Goal: Task Accomplishment & Management: Manage account settings

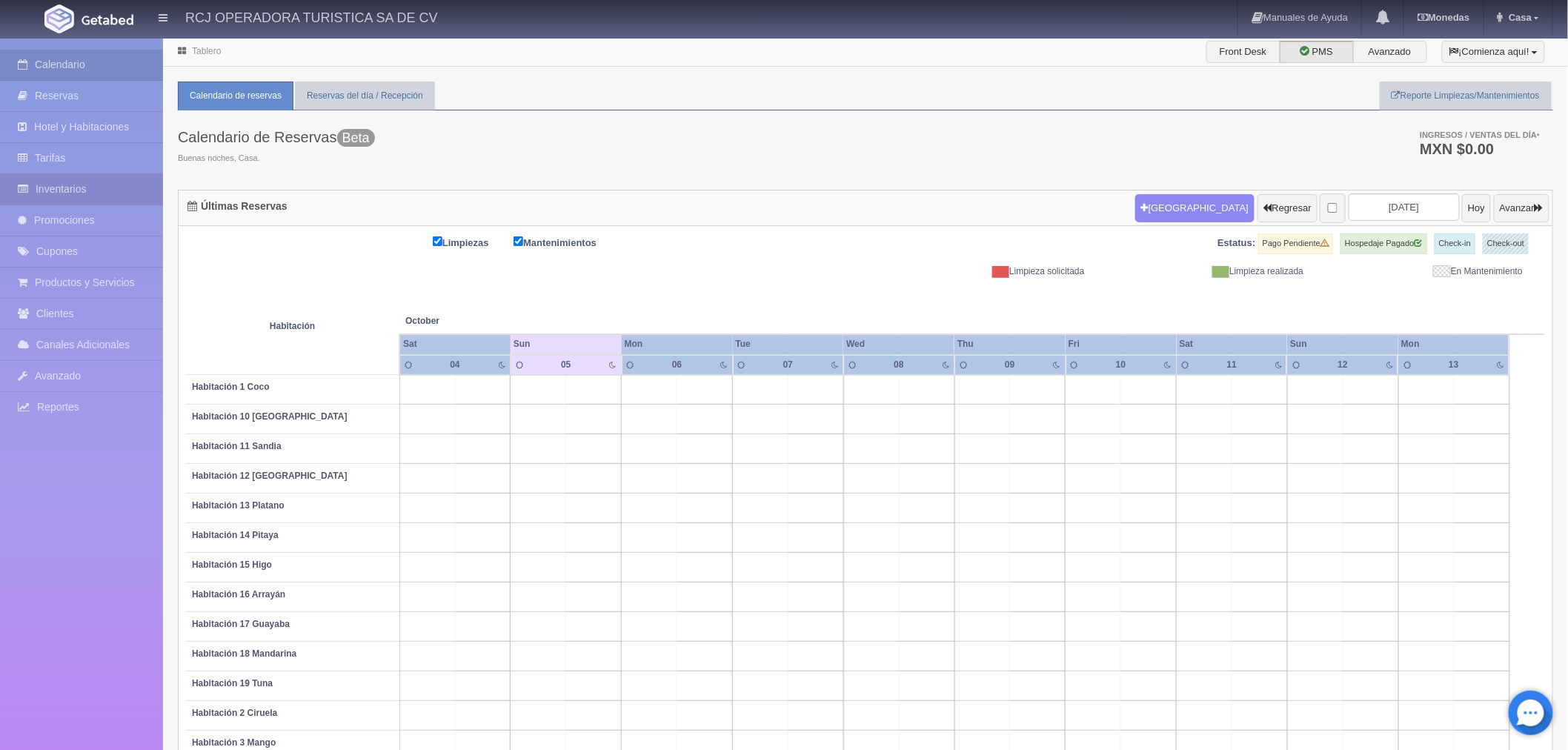
click at [71, 182] on link "Inventarios" at bounding box center [81, 190] width 163 height 31
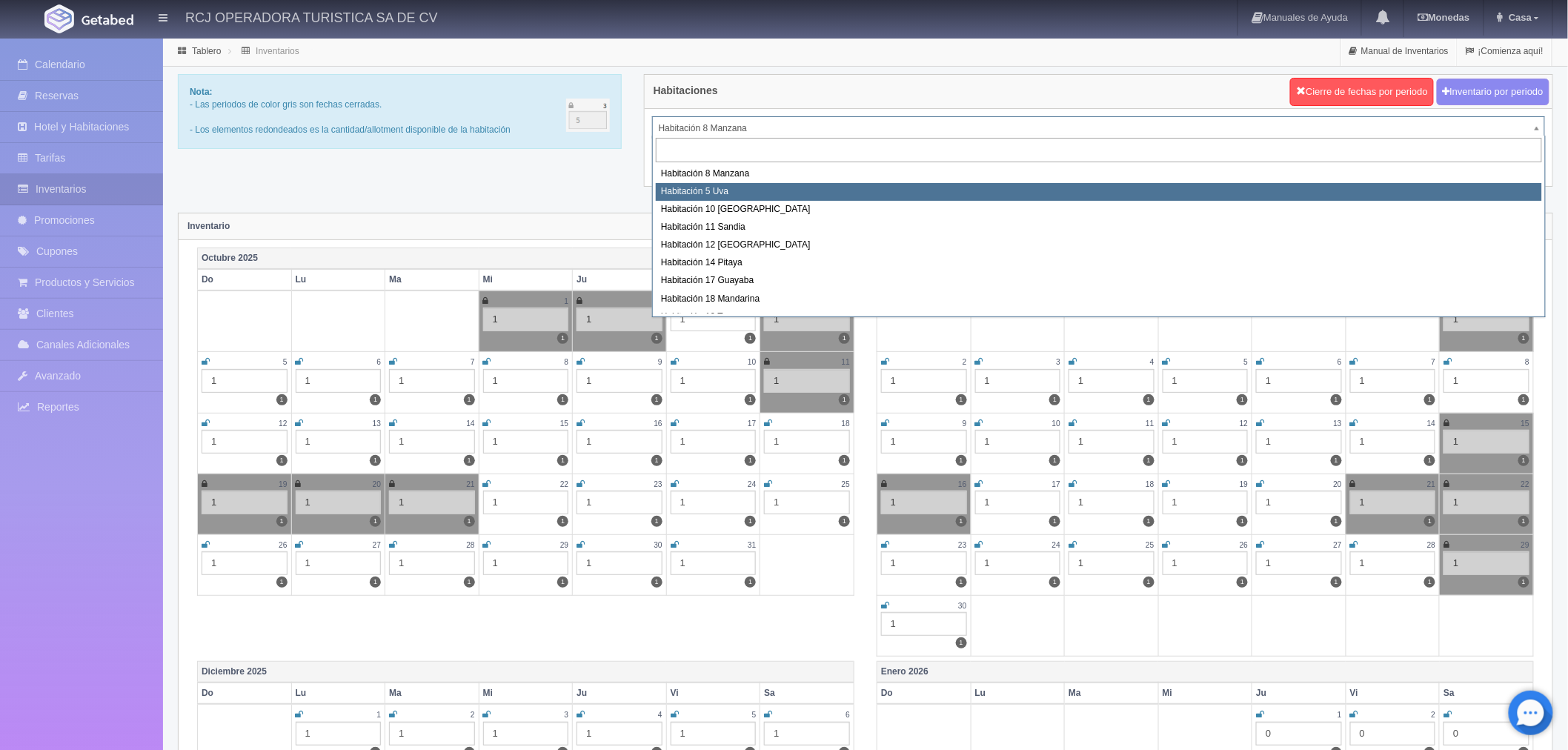
select select "1573"
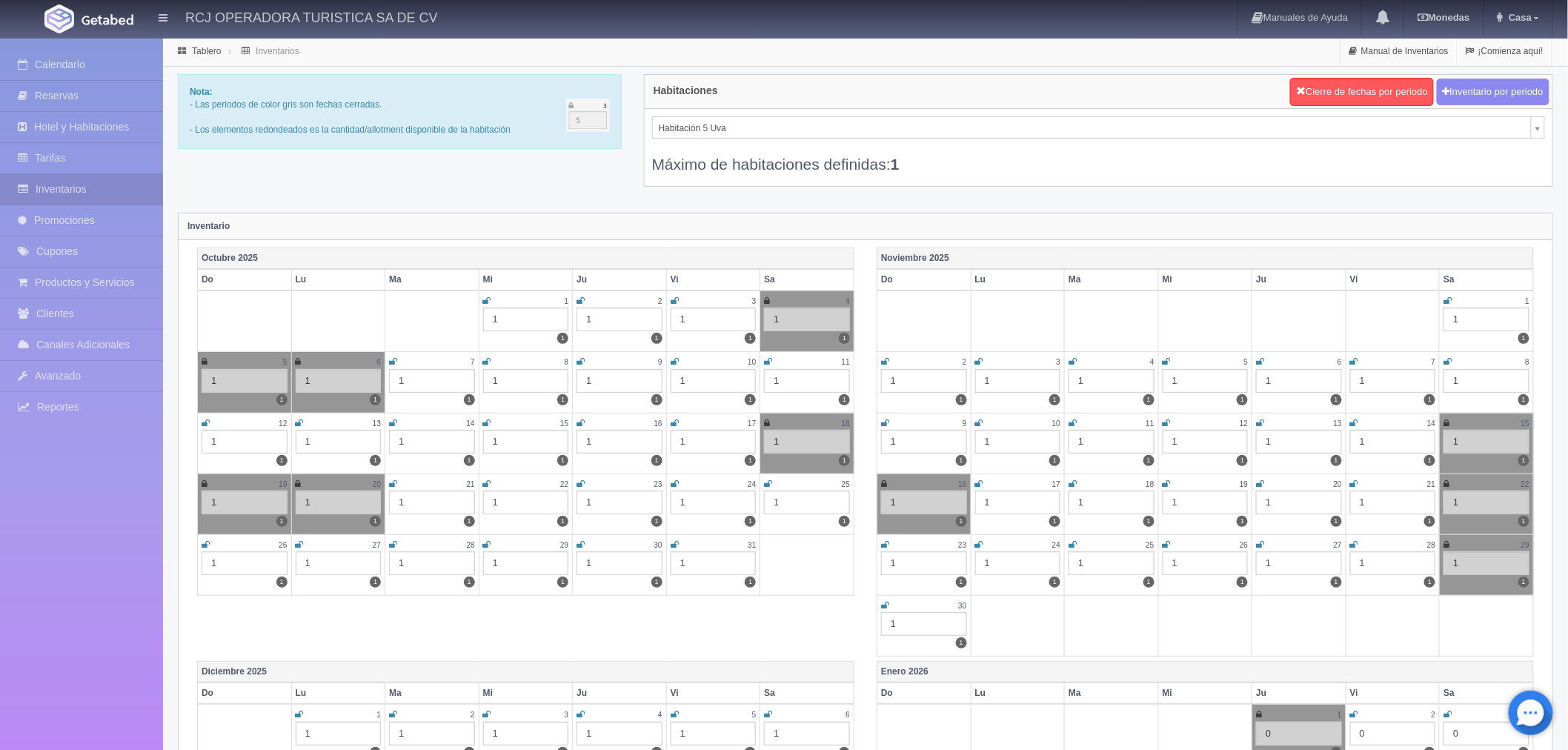
click at [720, 93] on div "Habitaciones Cierre de fechas por periodo Inventario por periodo" at bounding box center [1098, 92] width 908 height 34
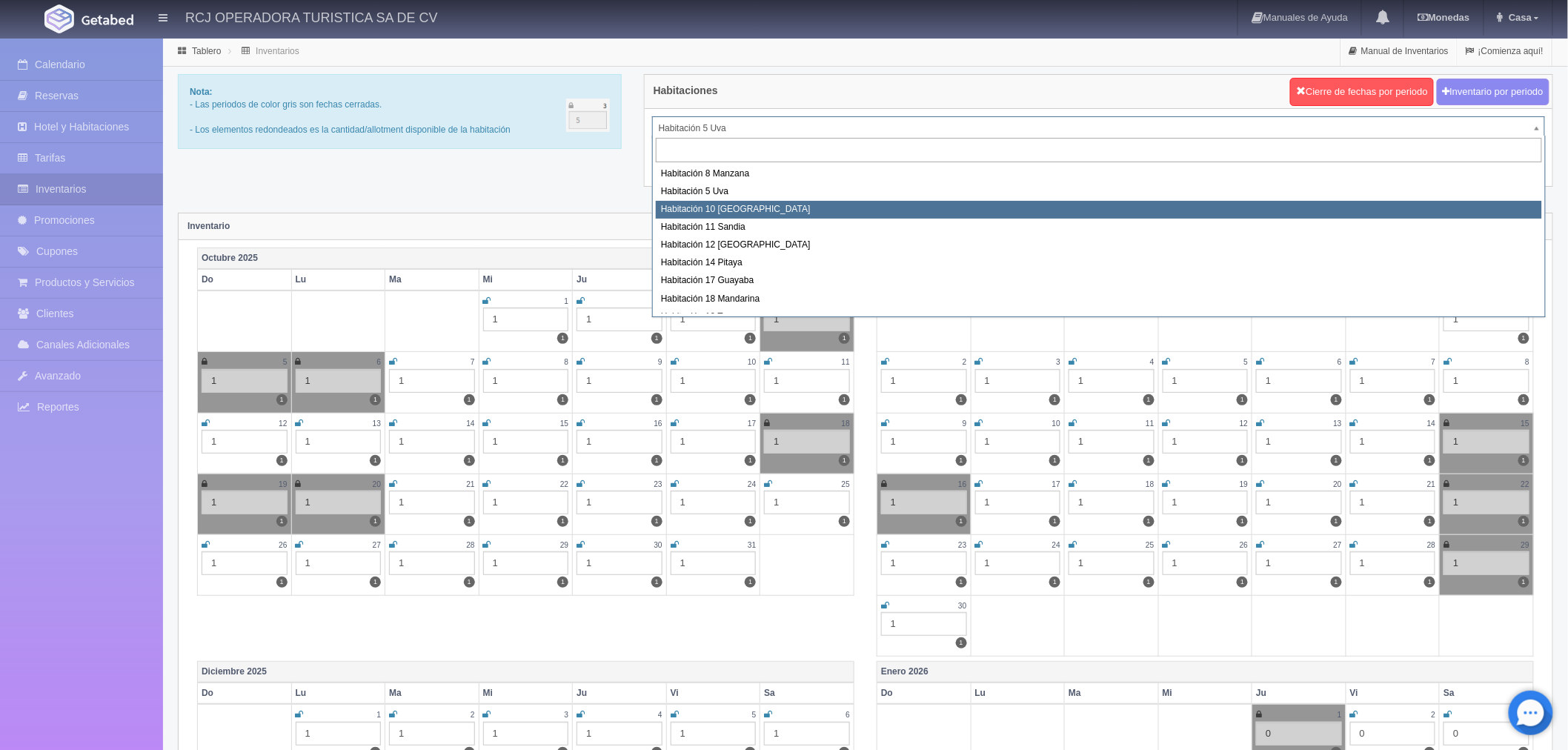
select select "1574"
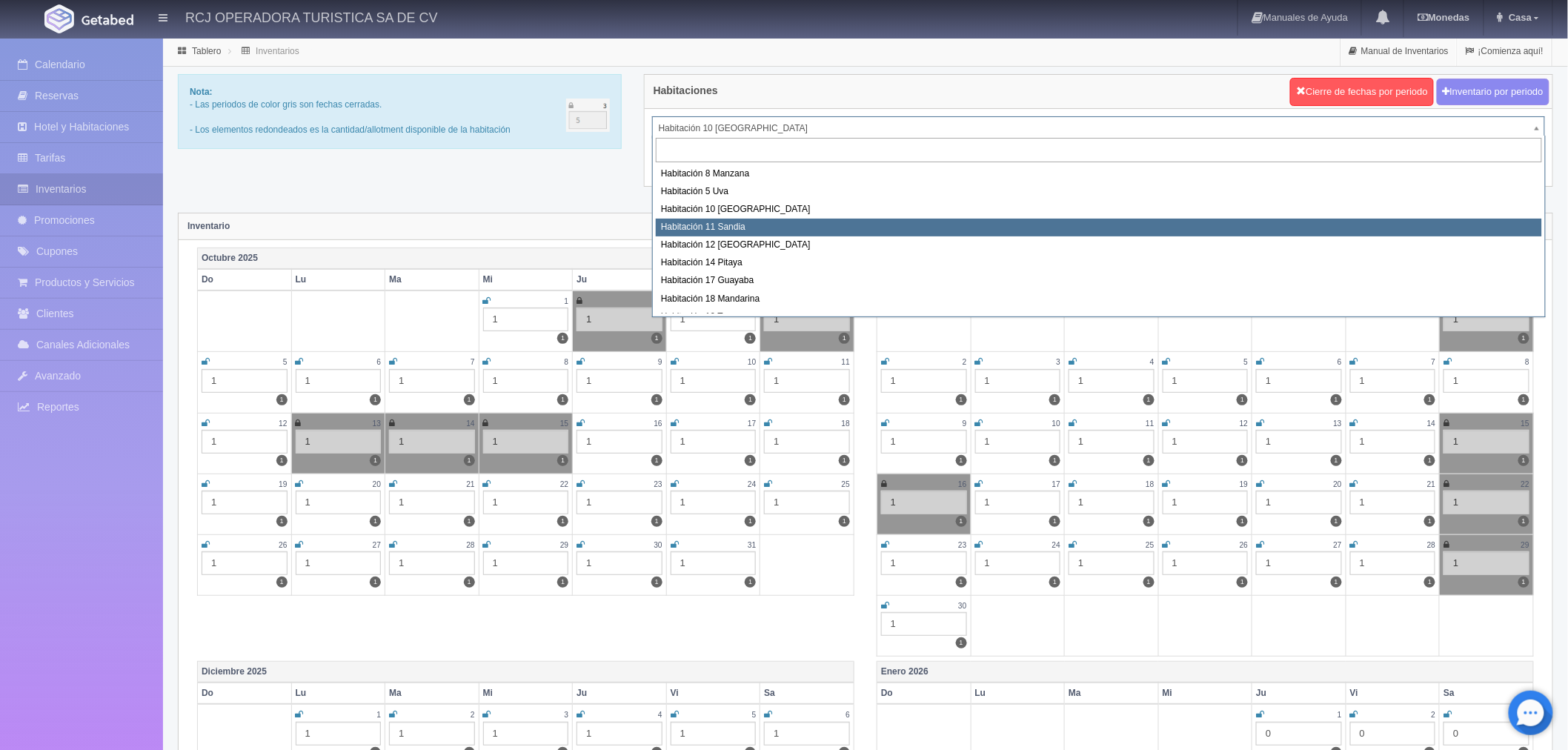
select select "1575"
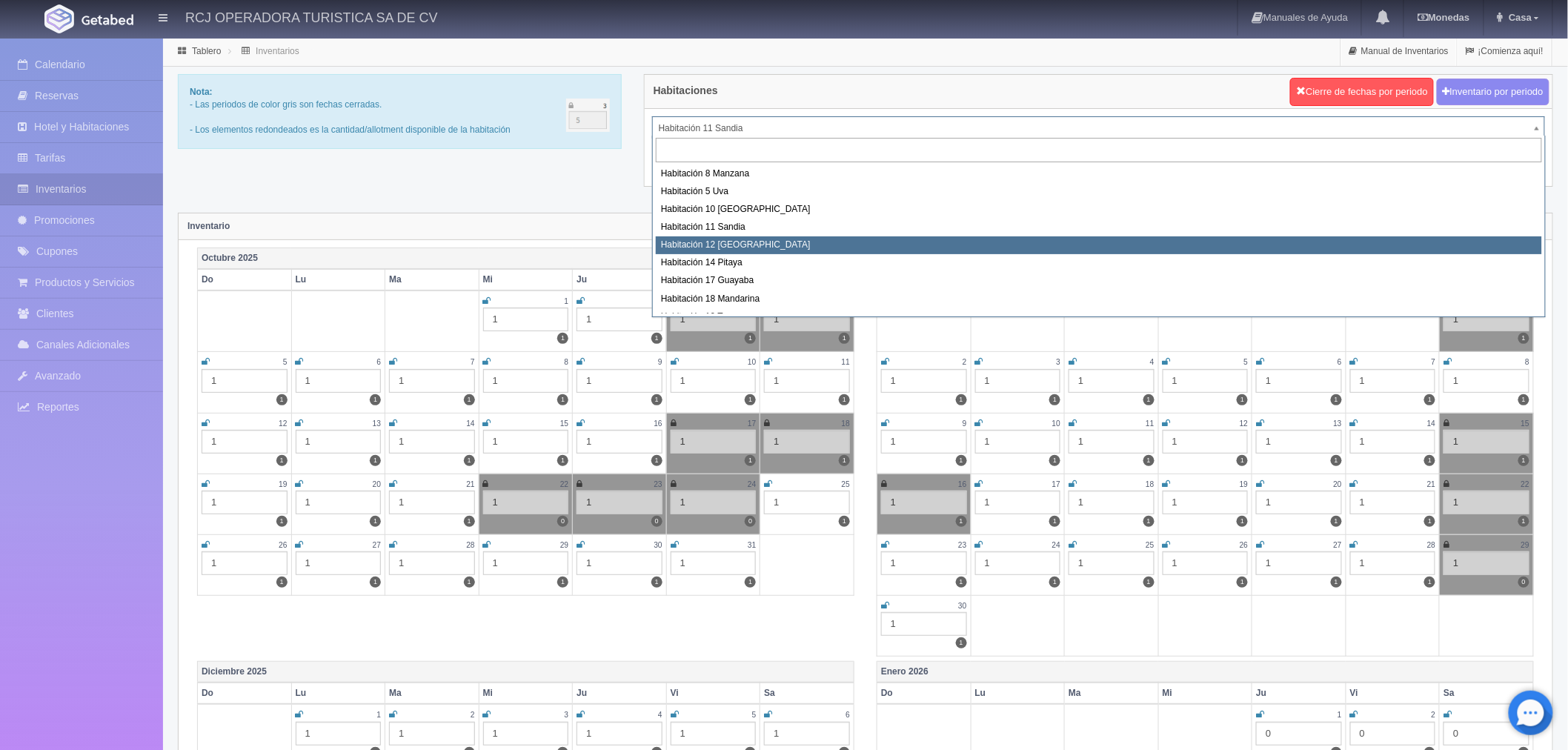
select select "1576"
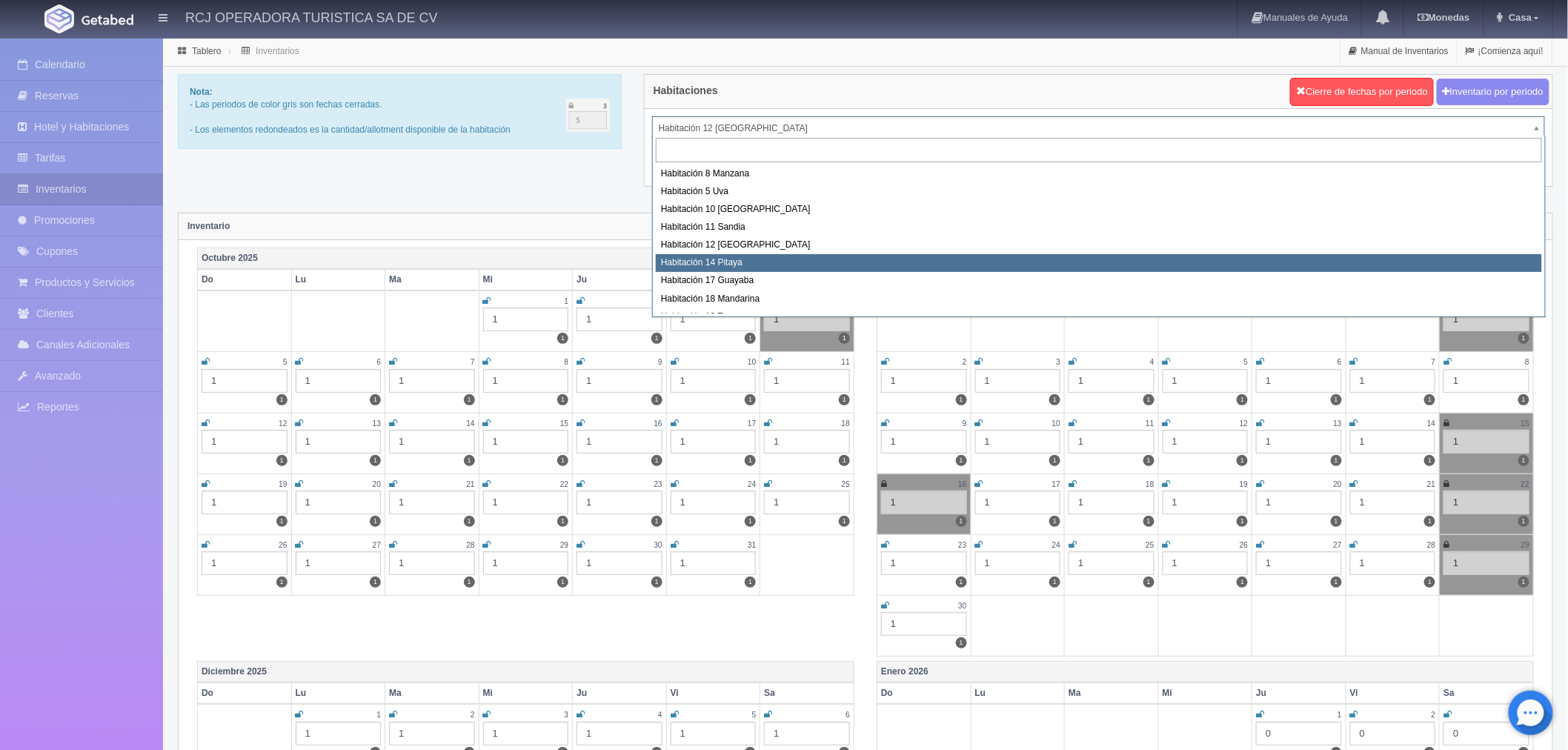
select select "1577"
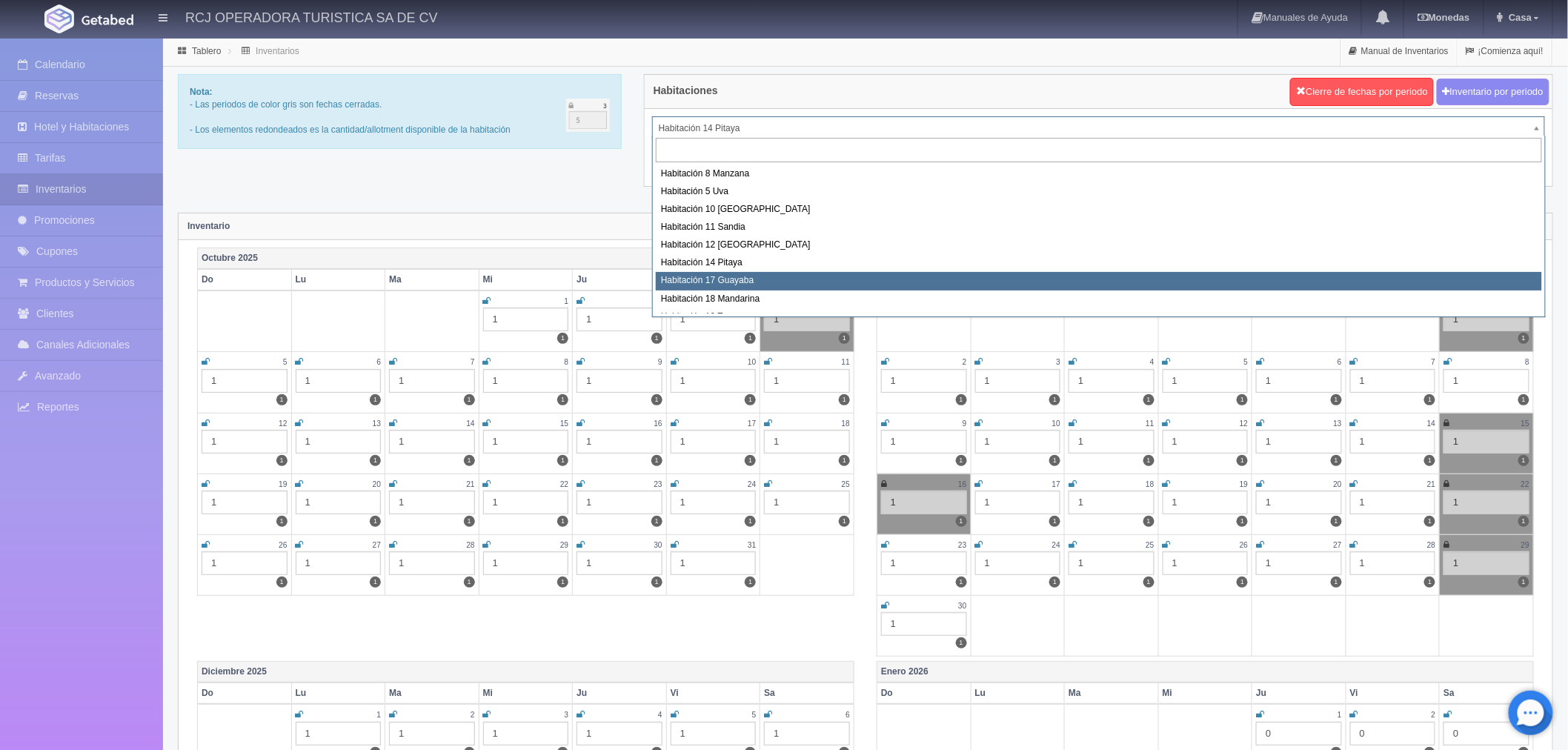
select select "1578"
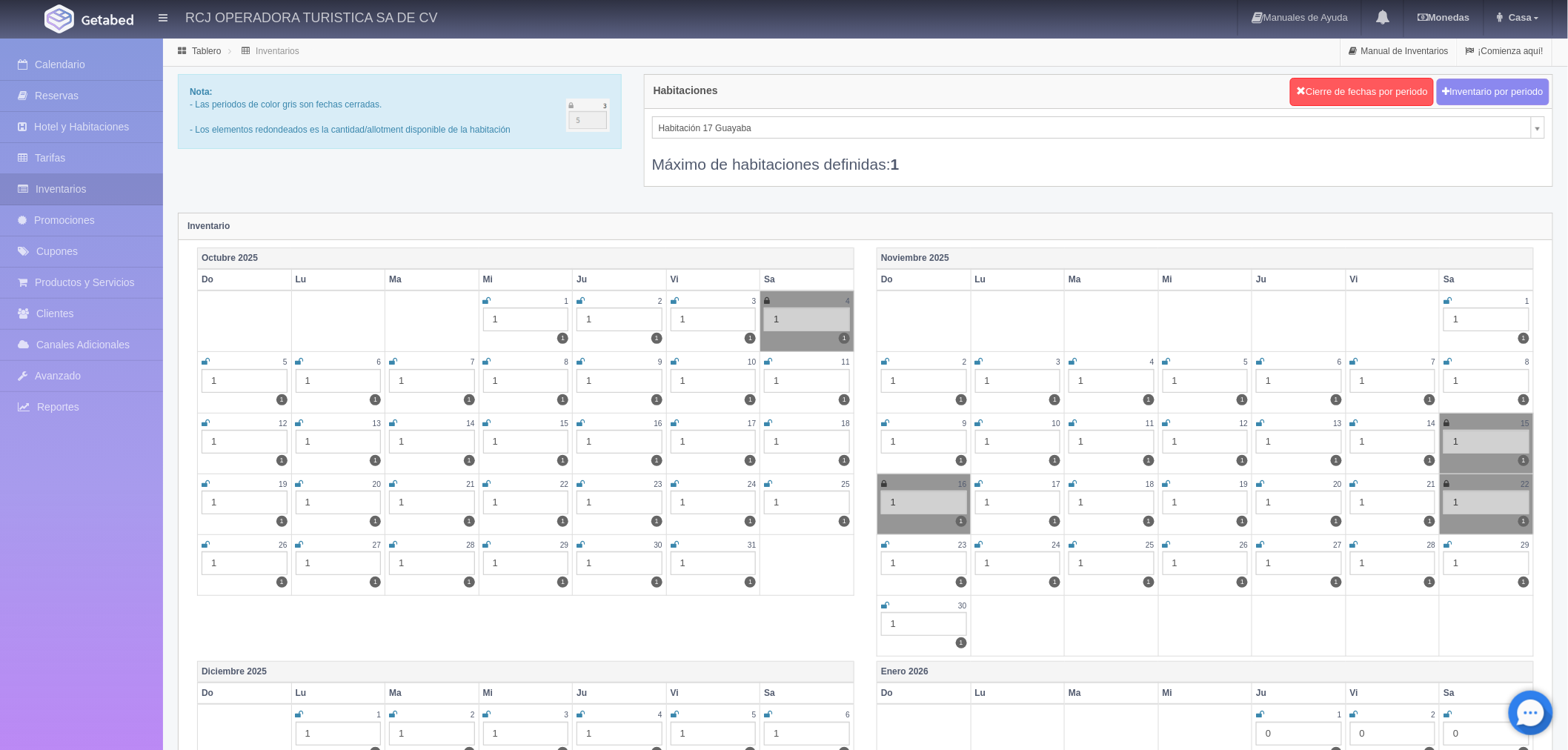
click at [1449, 542] on icon at bounding box center [1447, 545] width 8 height 9
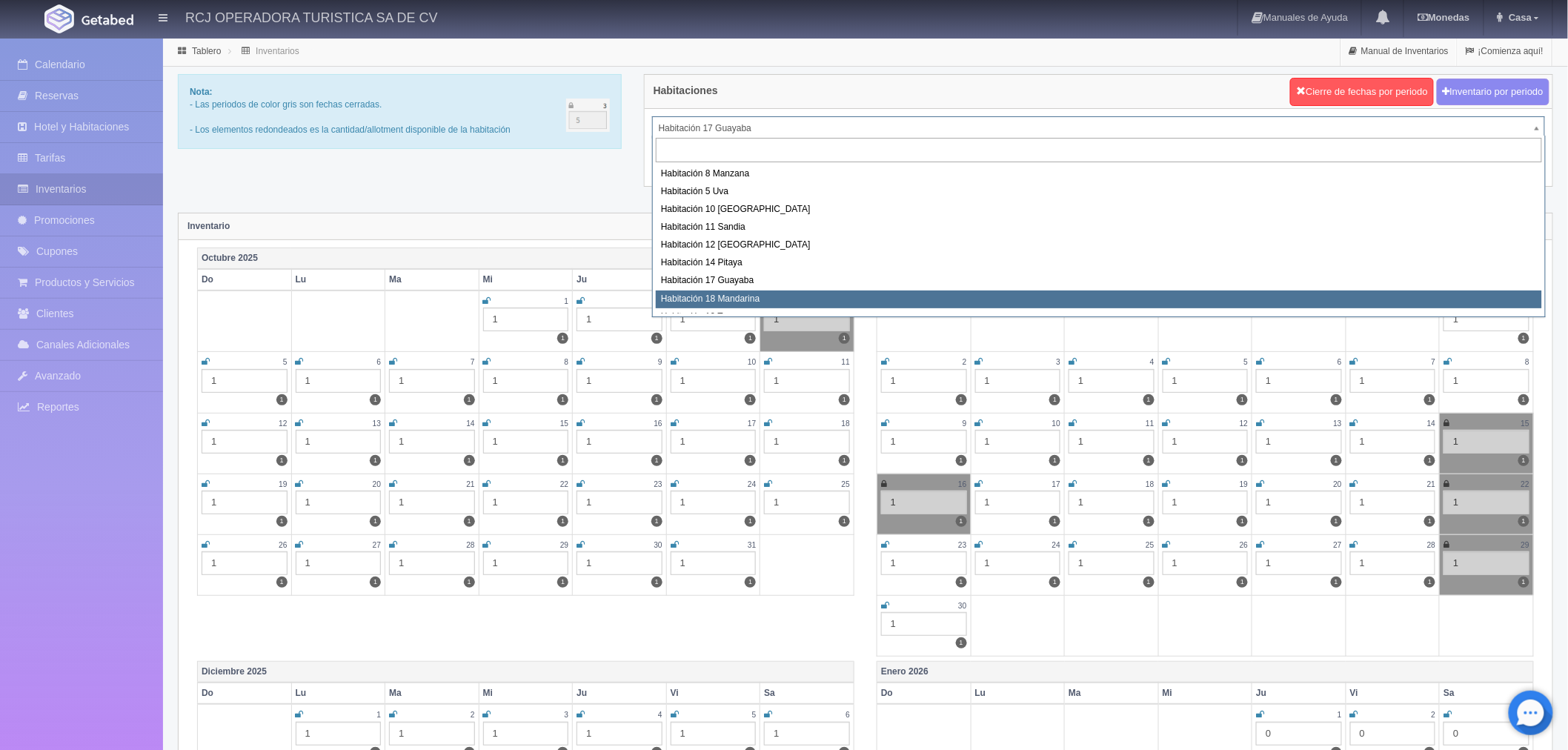
select select "1579"
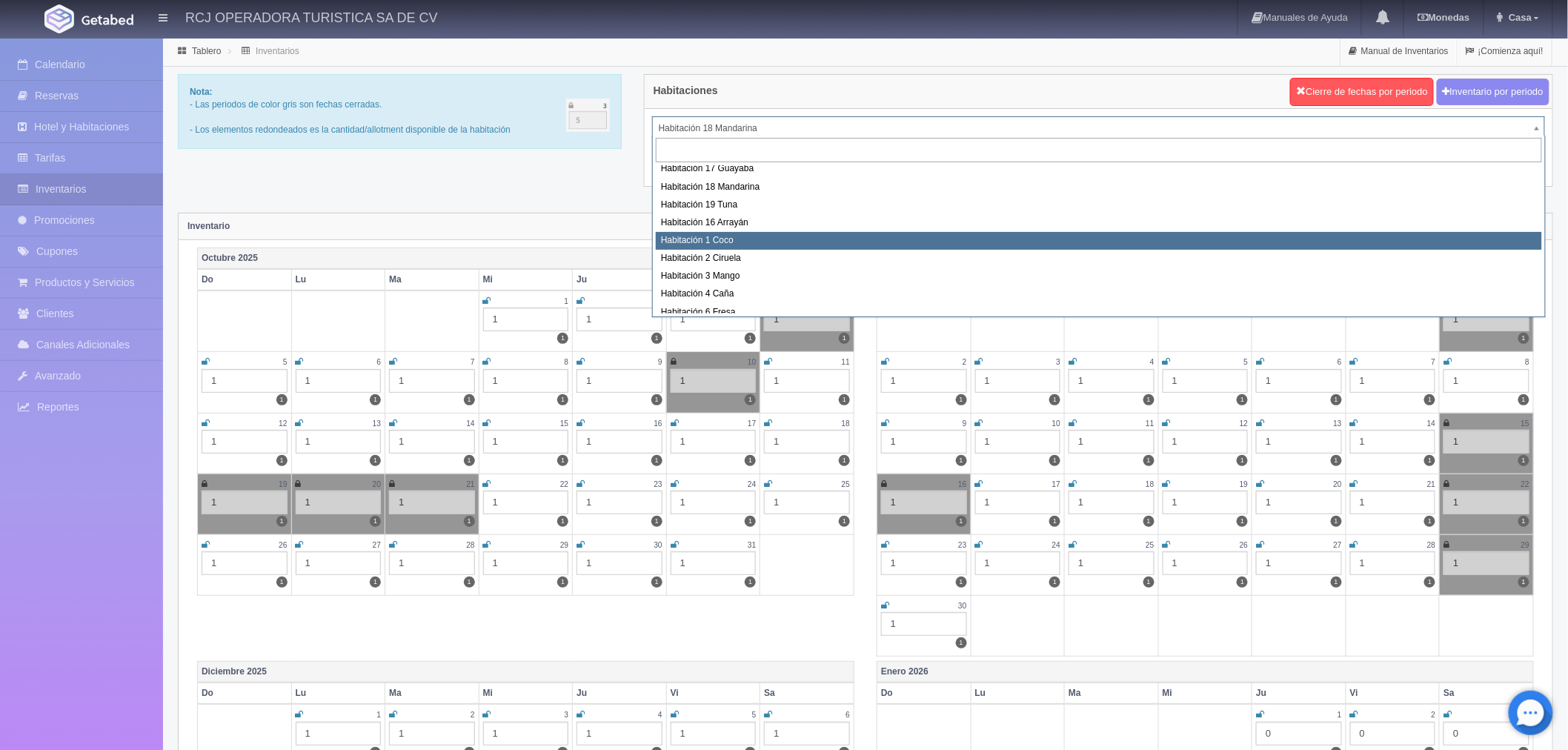
scroll to position [83, 0]
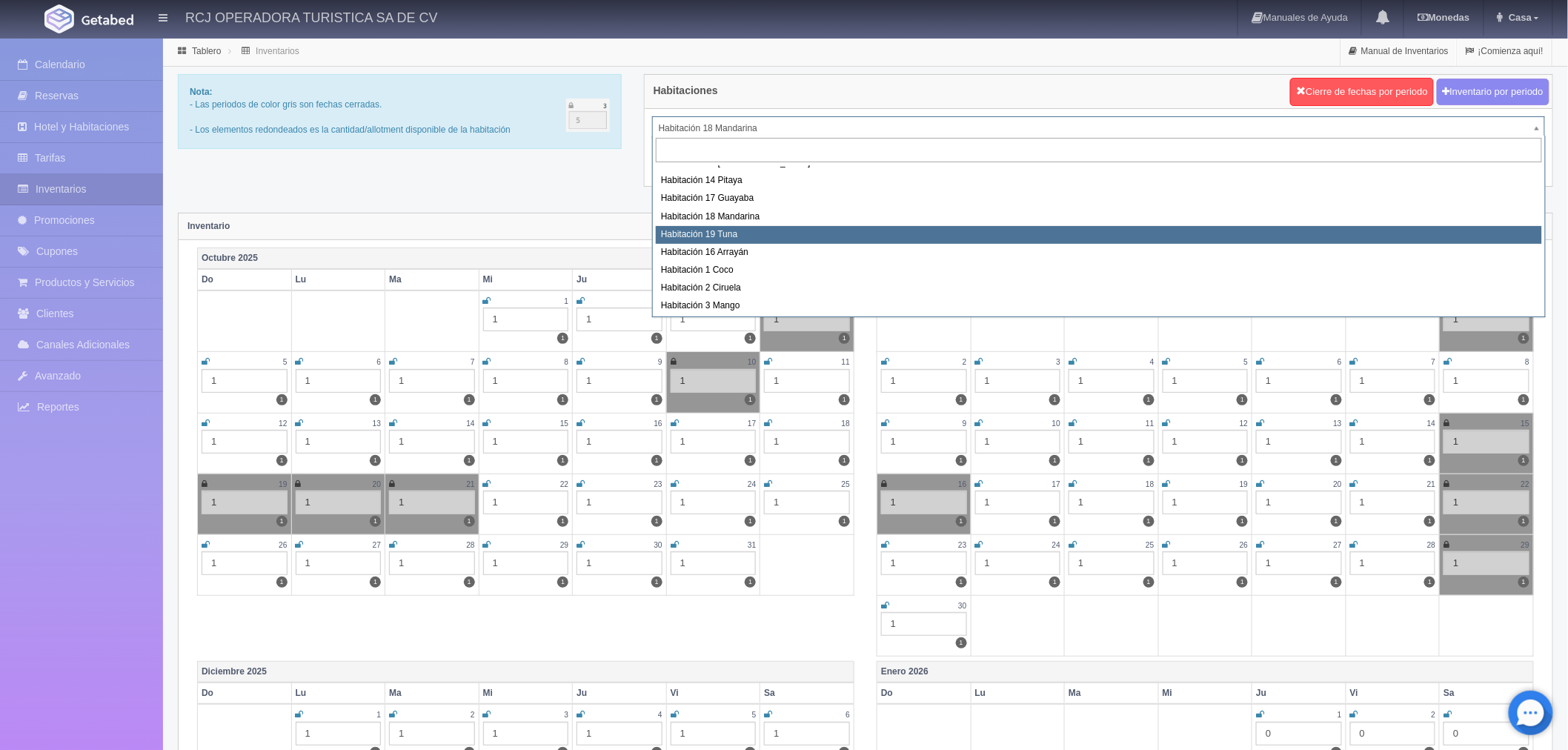
select select "1580"
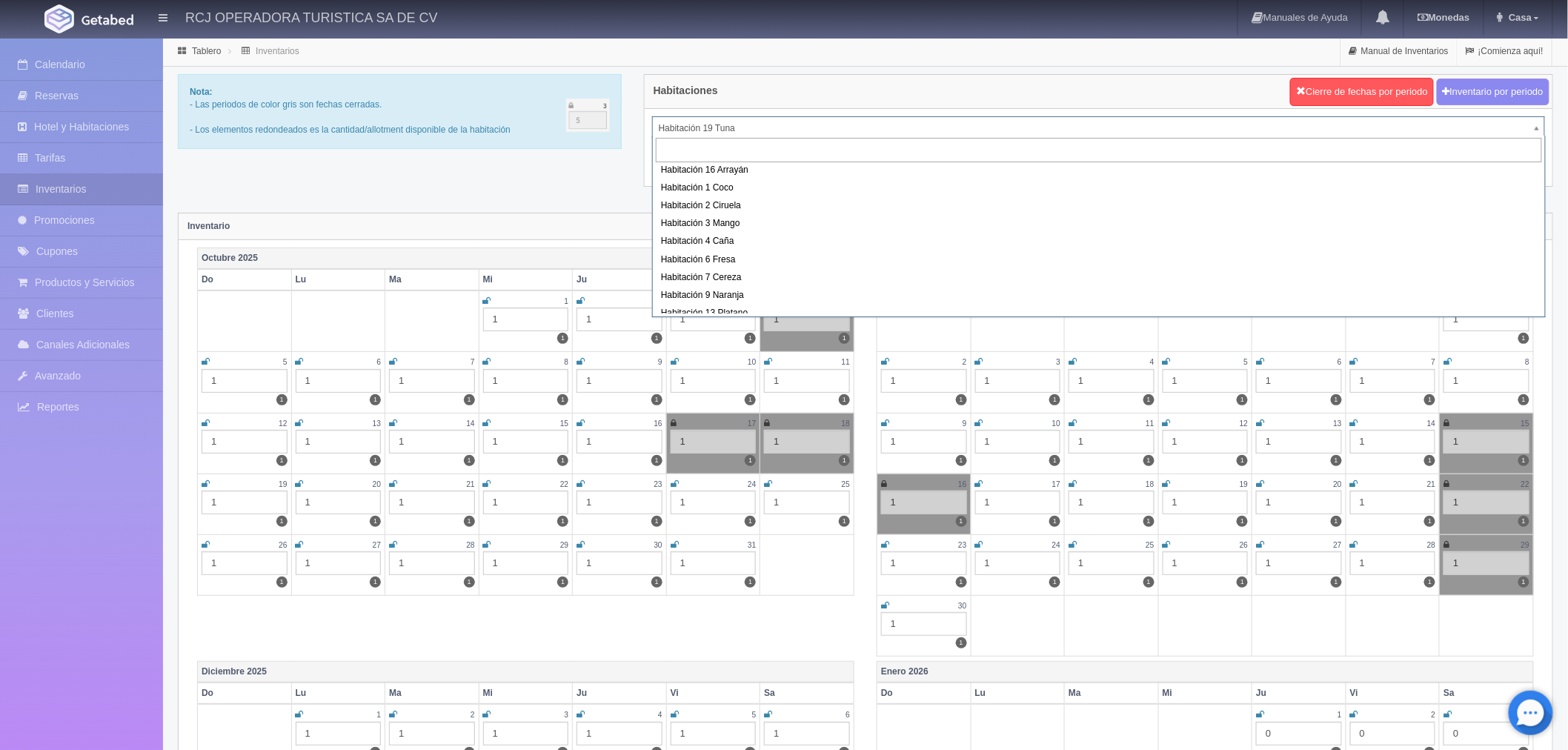
scroll to position [83, 0]
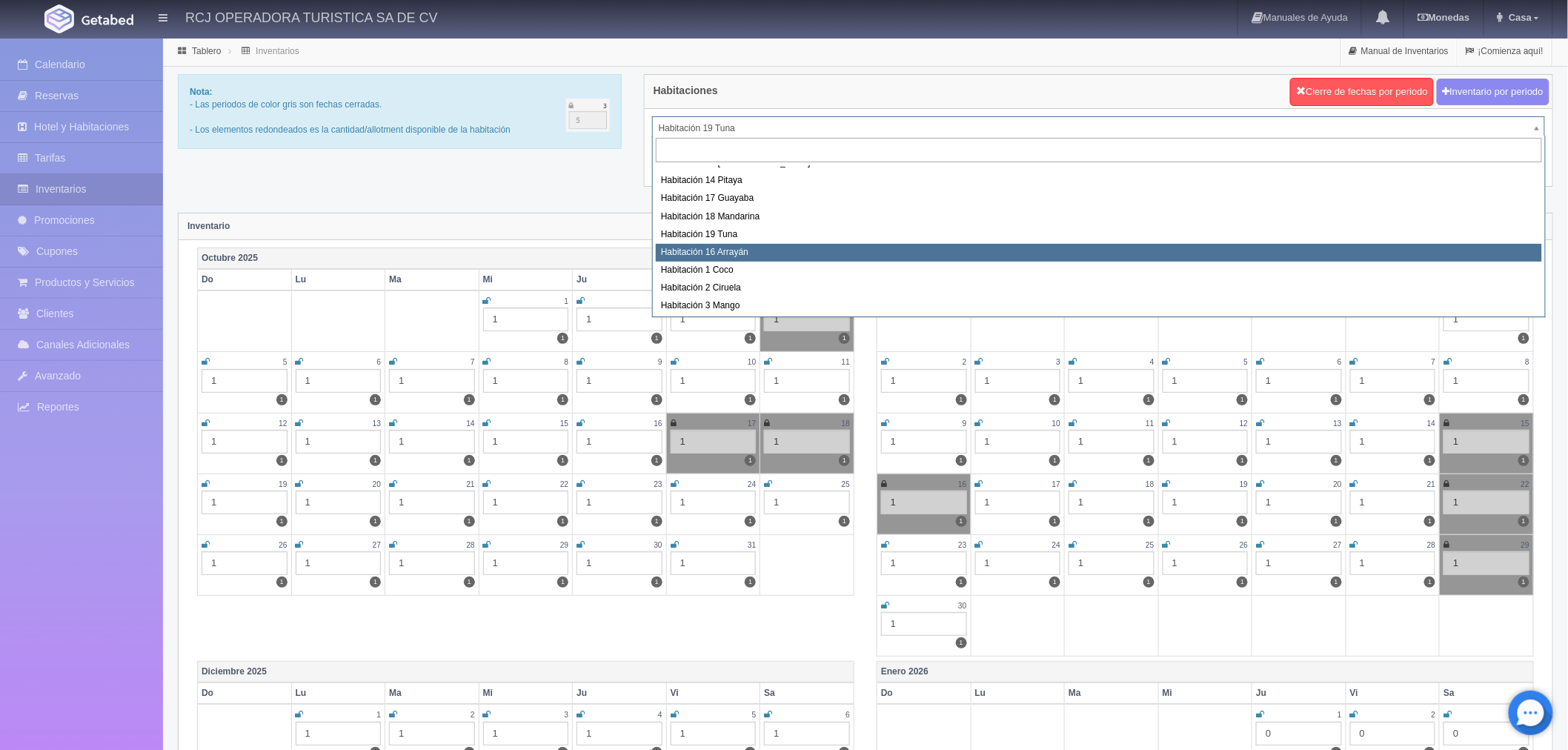
select select "1581"
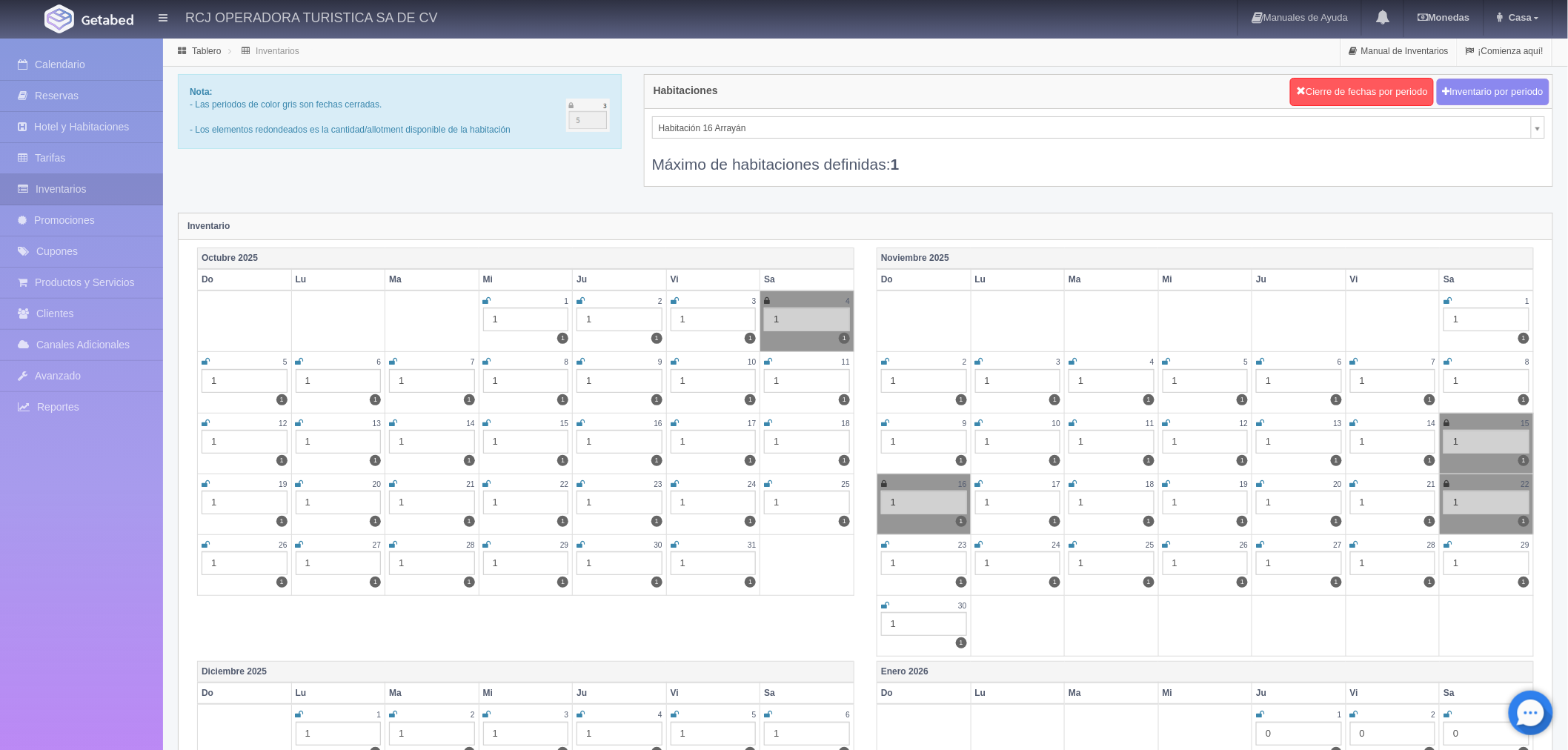
click at [1447, 544] on icon at bounding box center [1447, 545] width 8 height 9
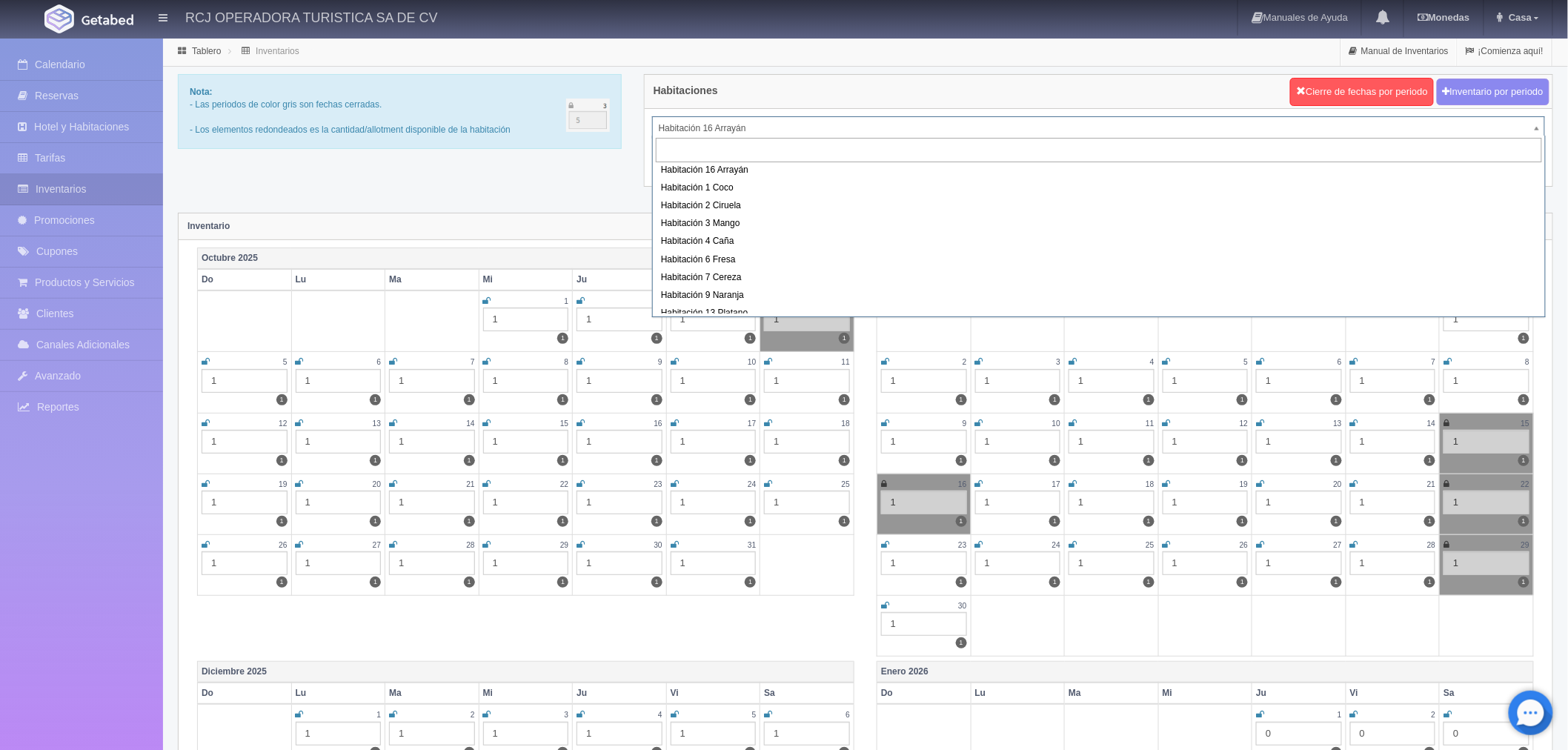
scroll to position [83, 0]
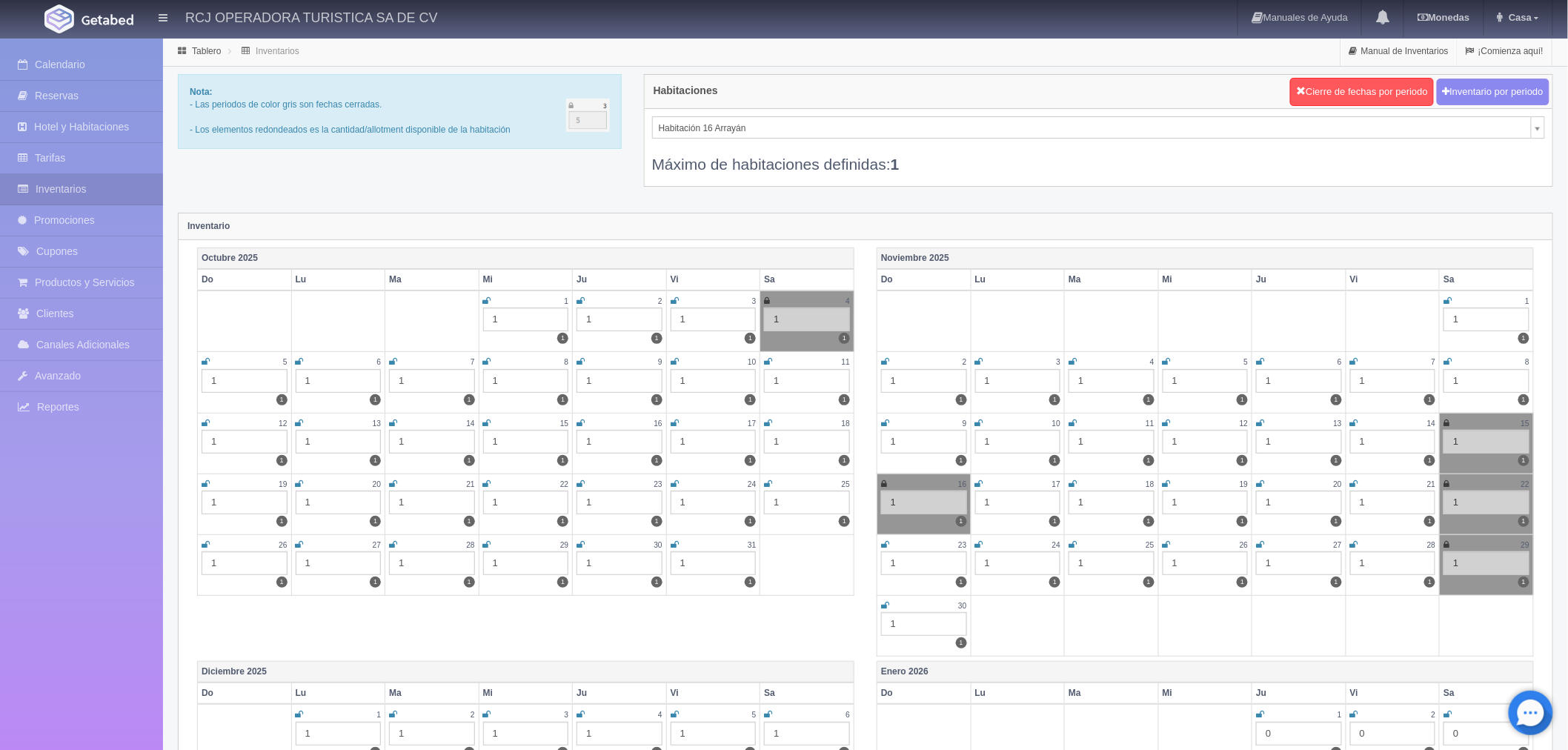
click at [766, 141] on div "Máximo de habitaciones definidas: 1" at bounding box center [1098, 157] width 893 height 37
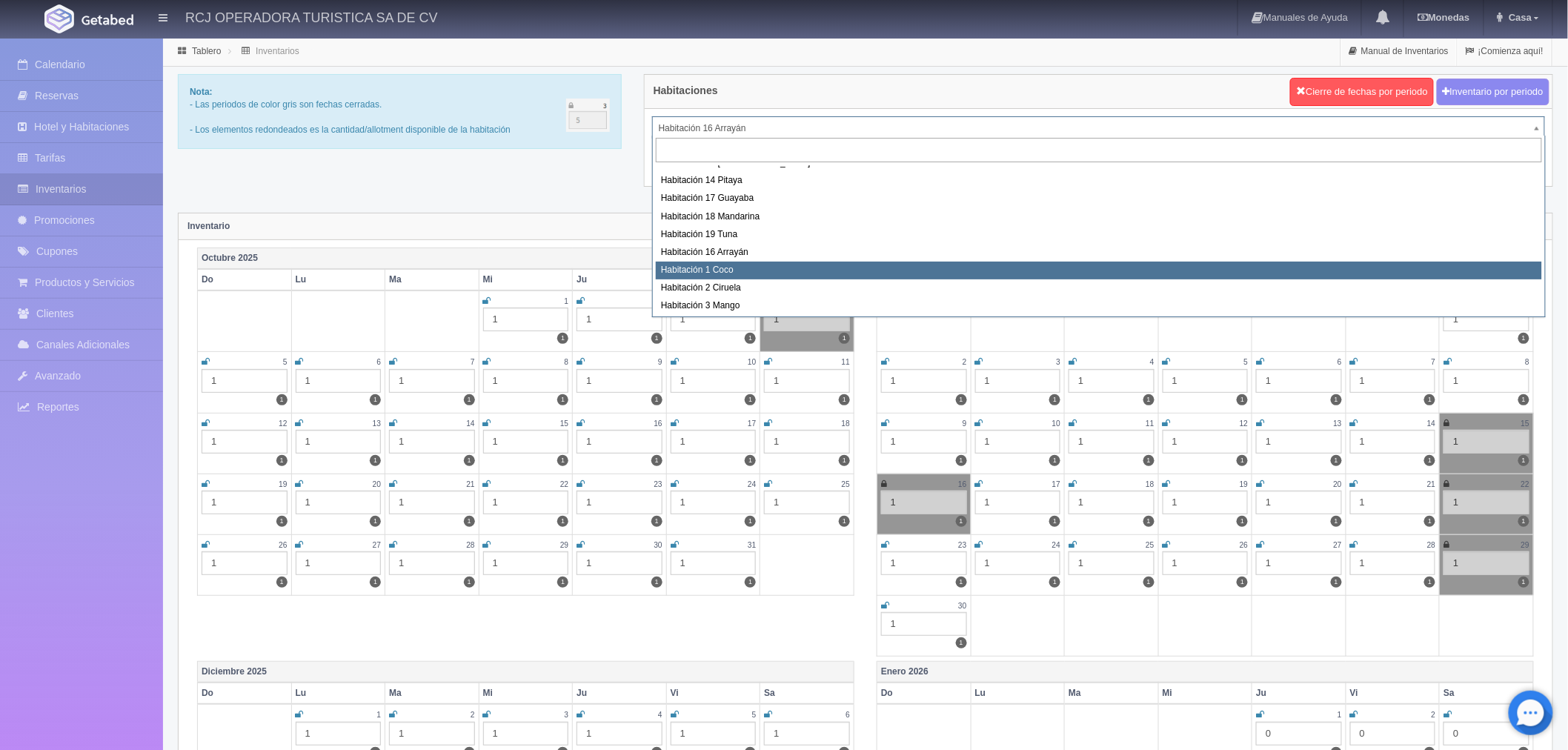
select select "1606"
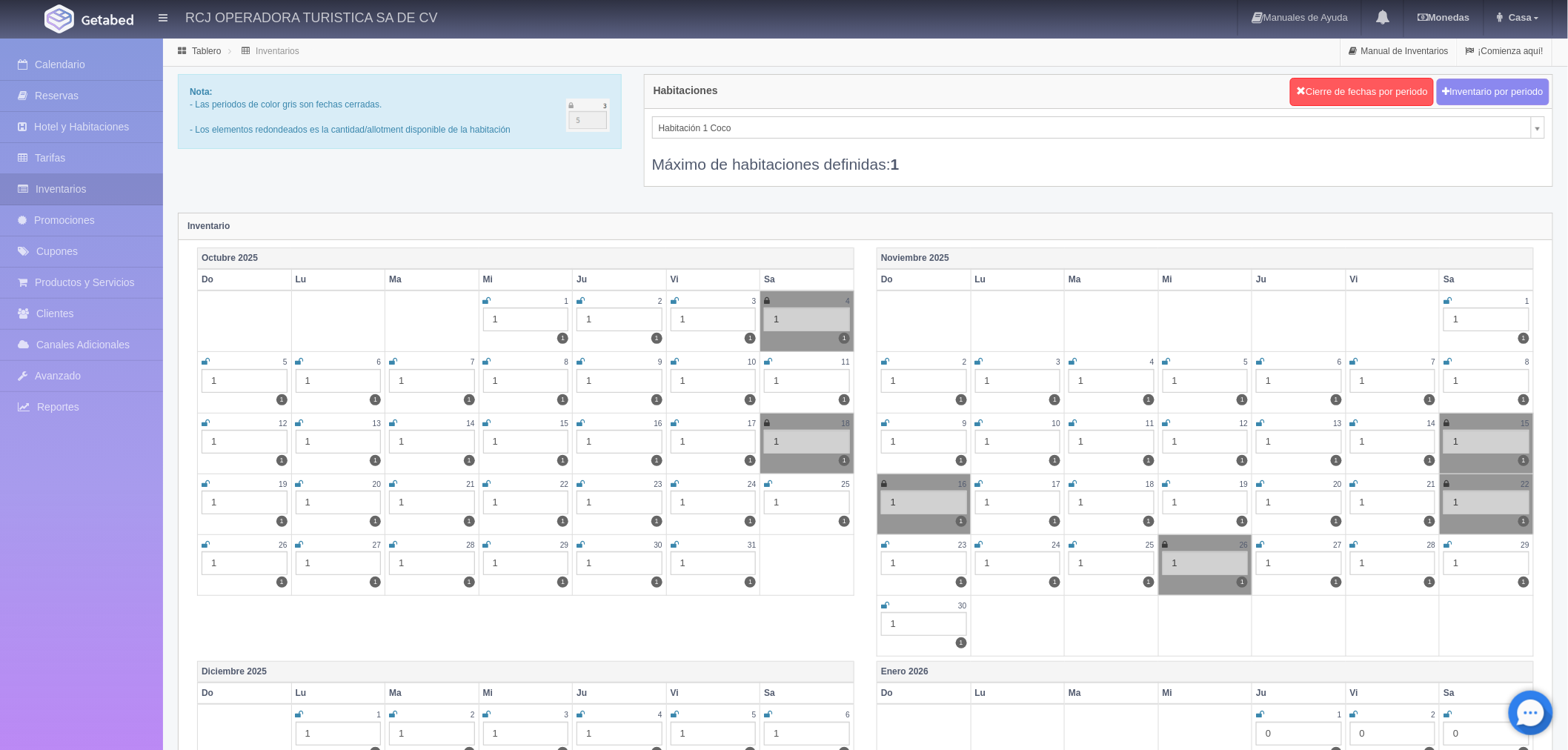
click at [1447, 546] on icon at bounding box center [1447, 545] width 8 height 9
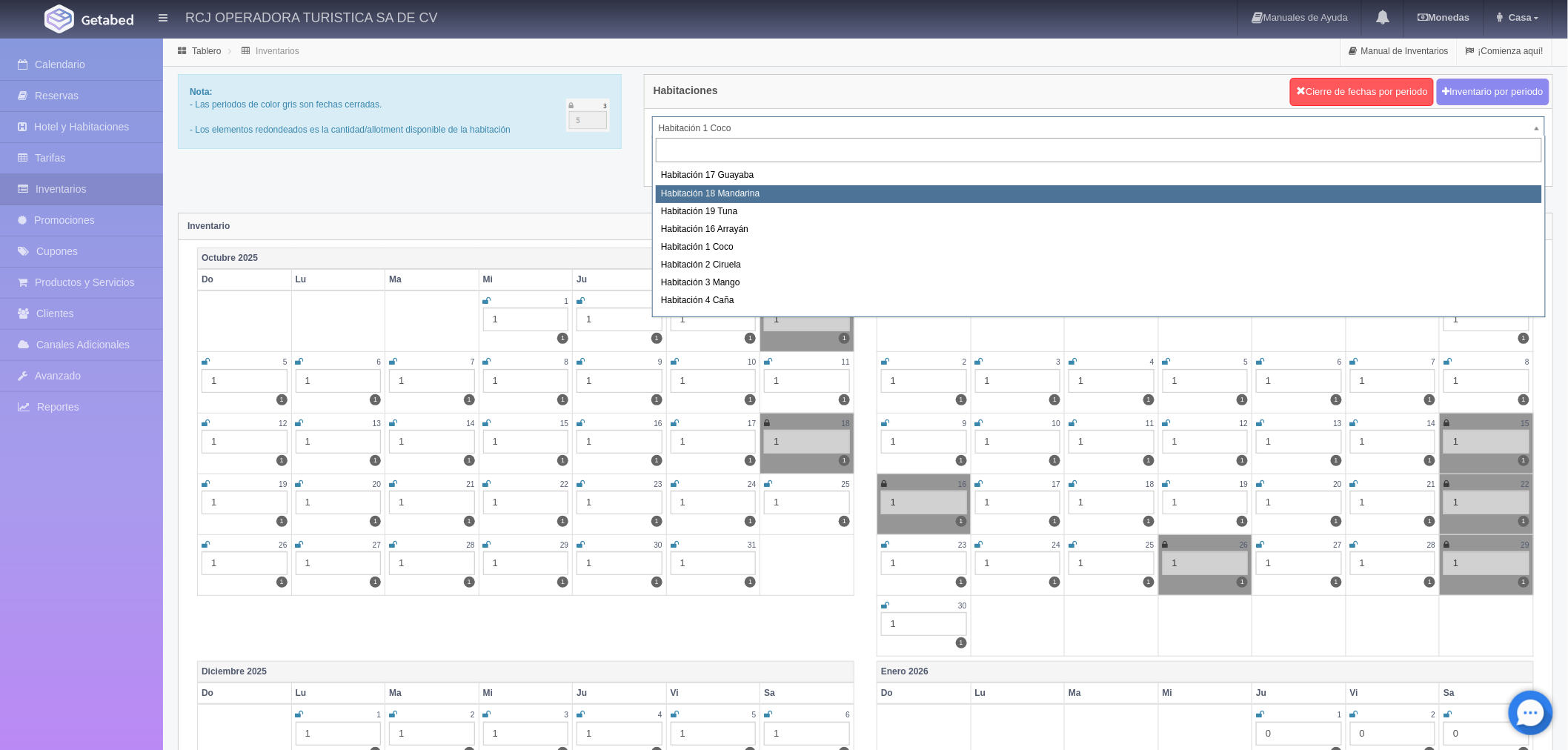
scroll to position [190, 0]
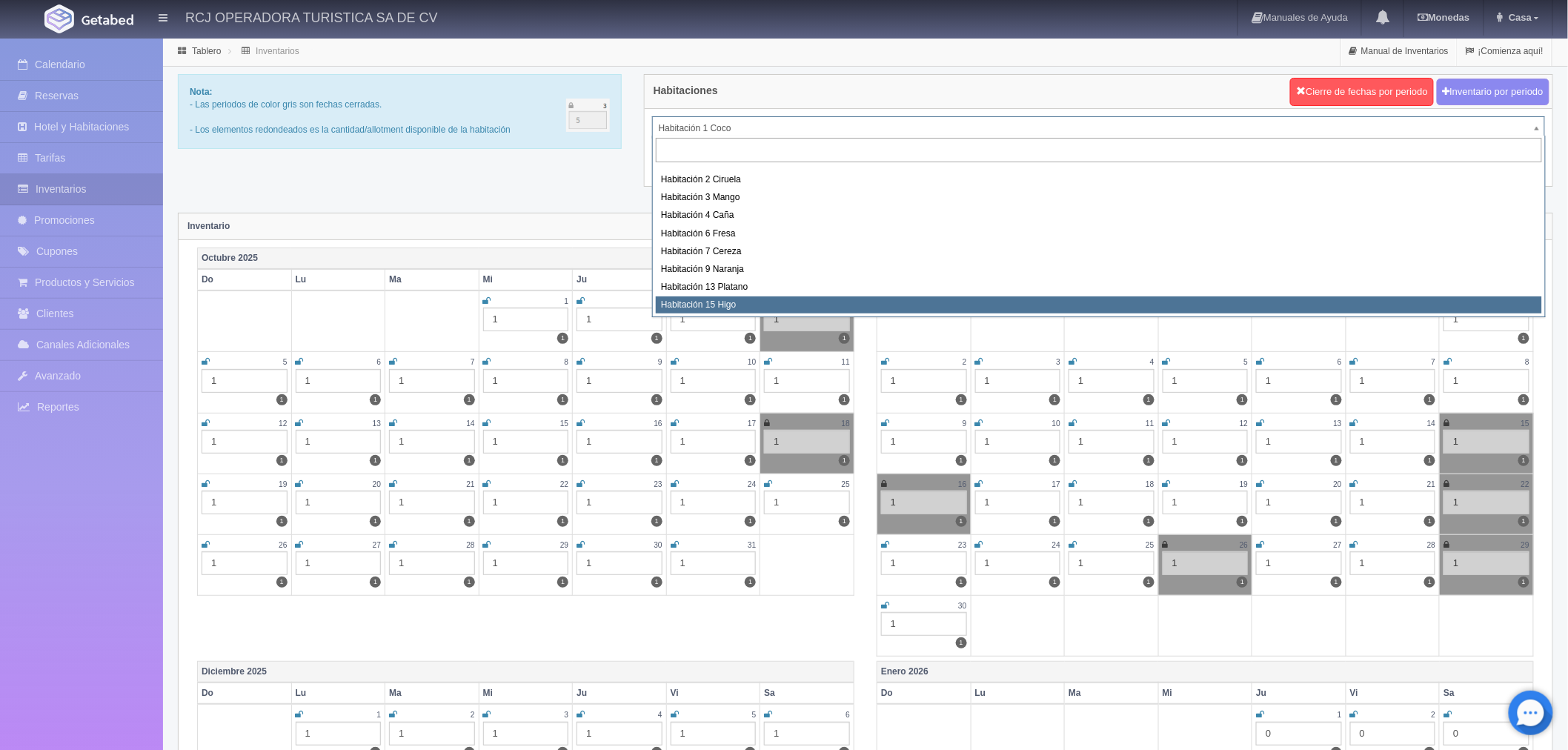
select select "1614"
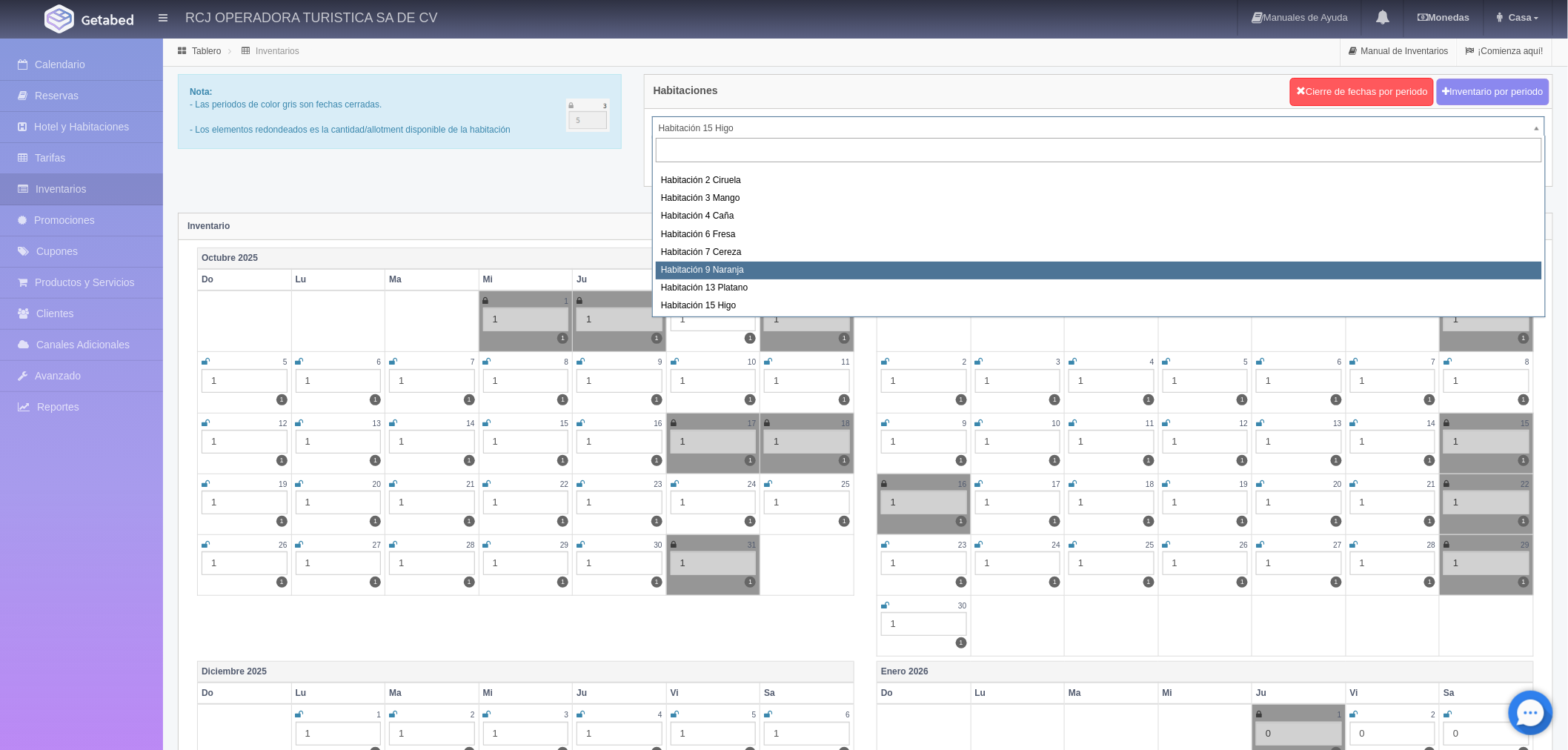
scroll to position [190, 0]
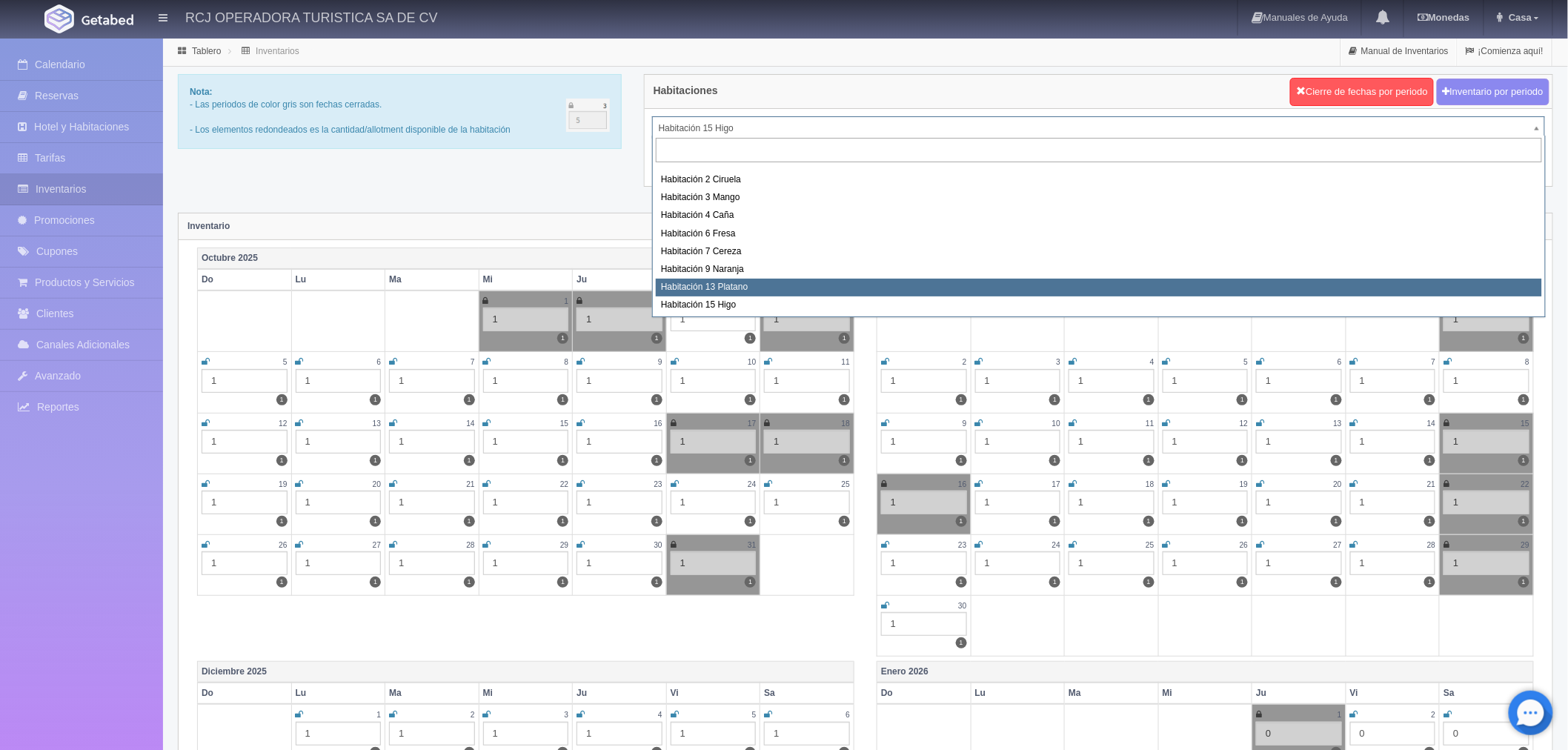
select select "1613"
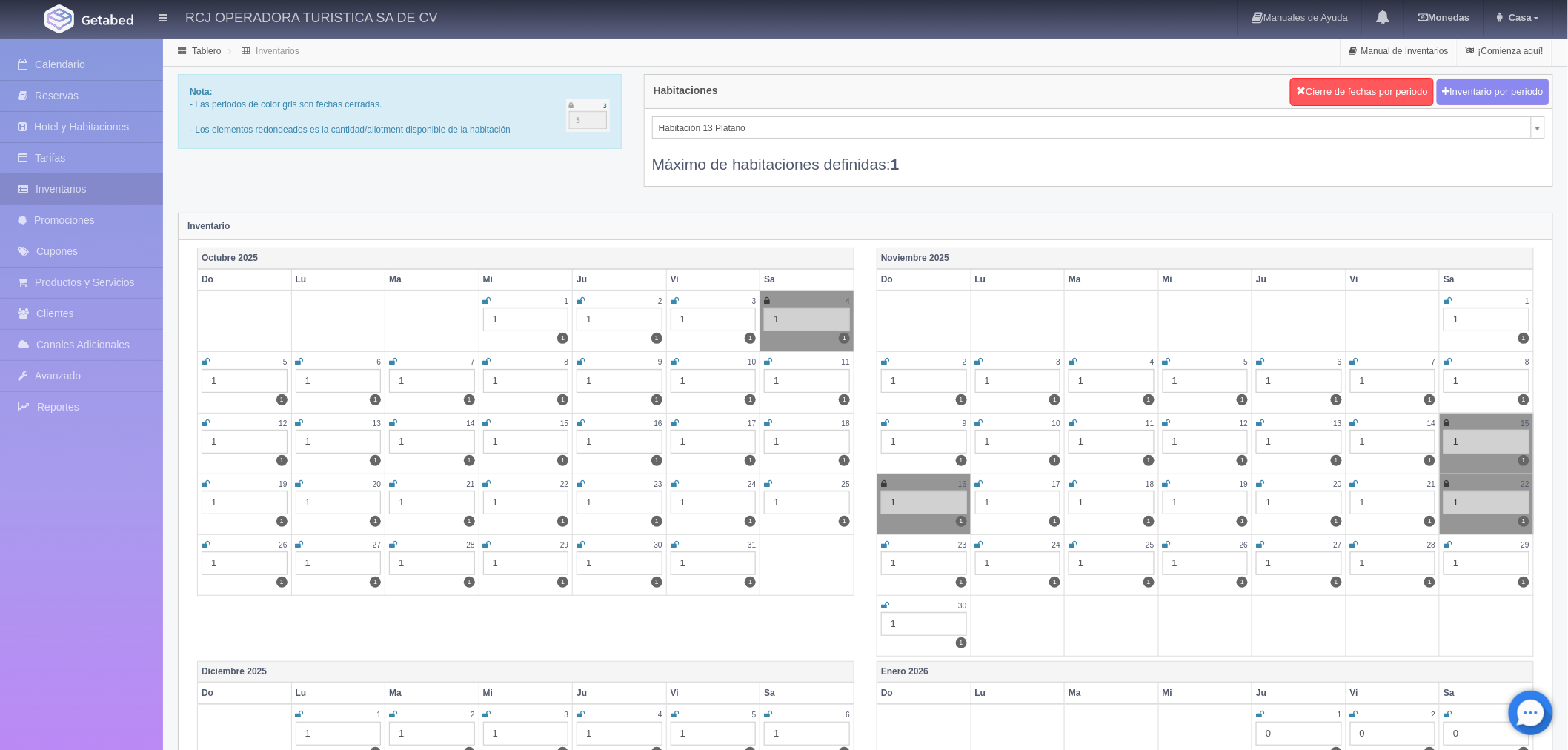
click at [1447, 547] on icon at bounding box center [1447, 545] width 8 height 9
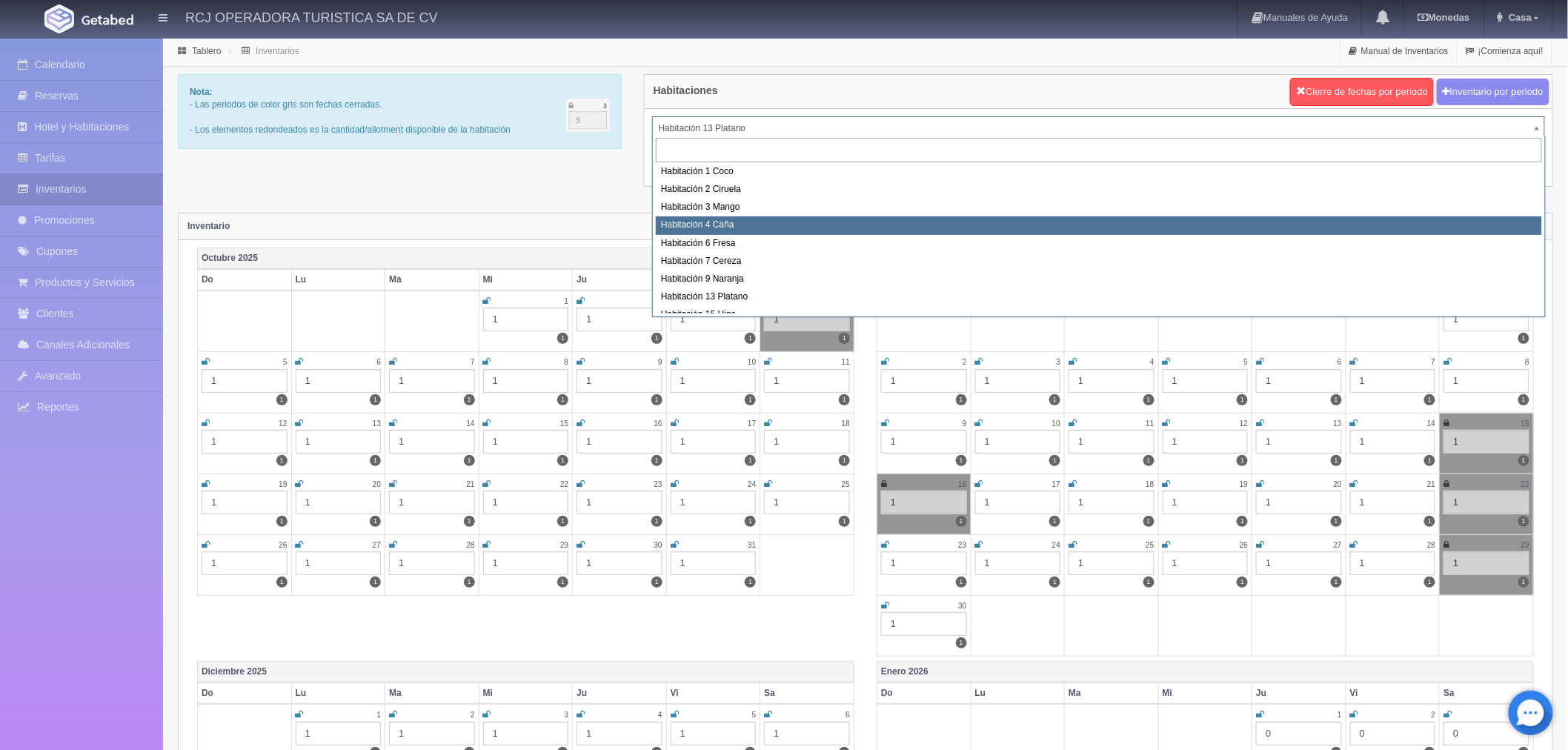
scroll to position [190, 0]
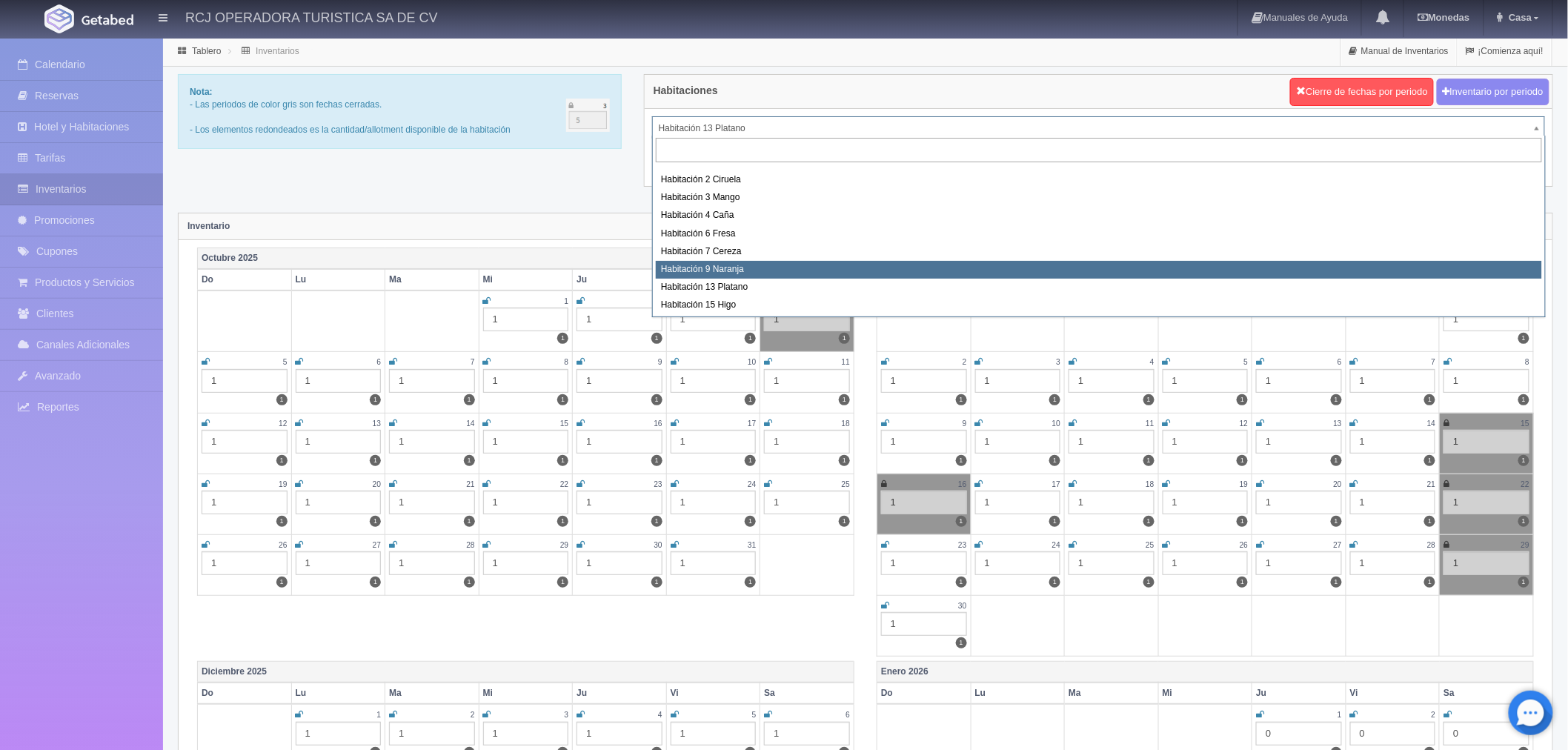
select select "1612"
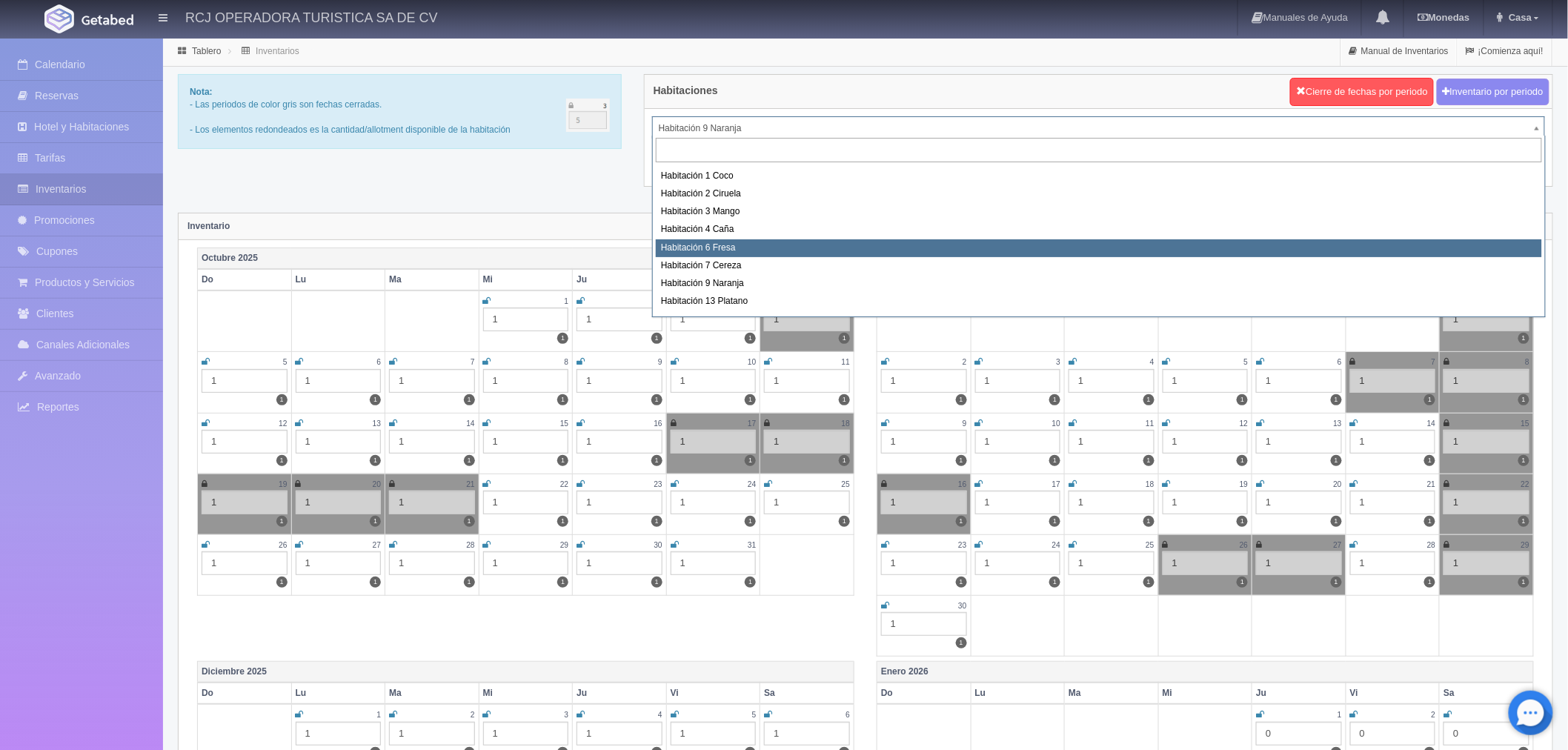
scroll to position [190, 0]
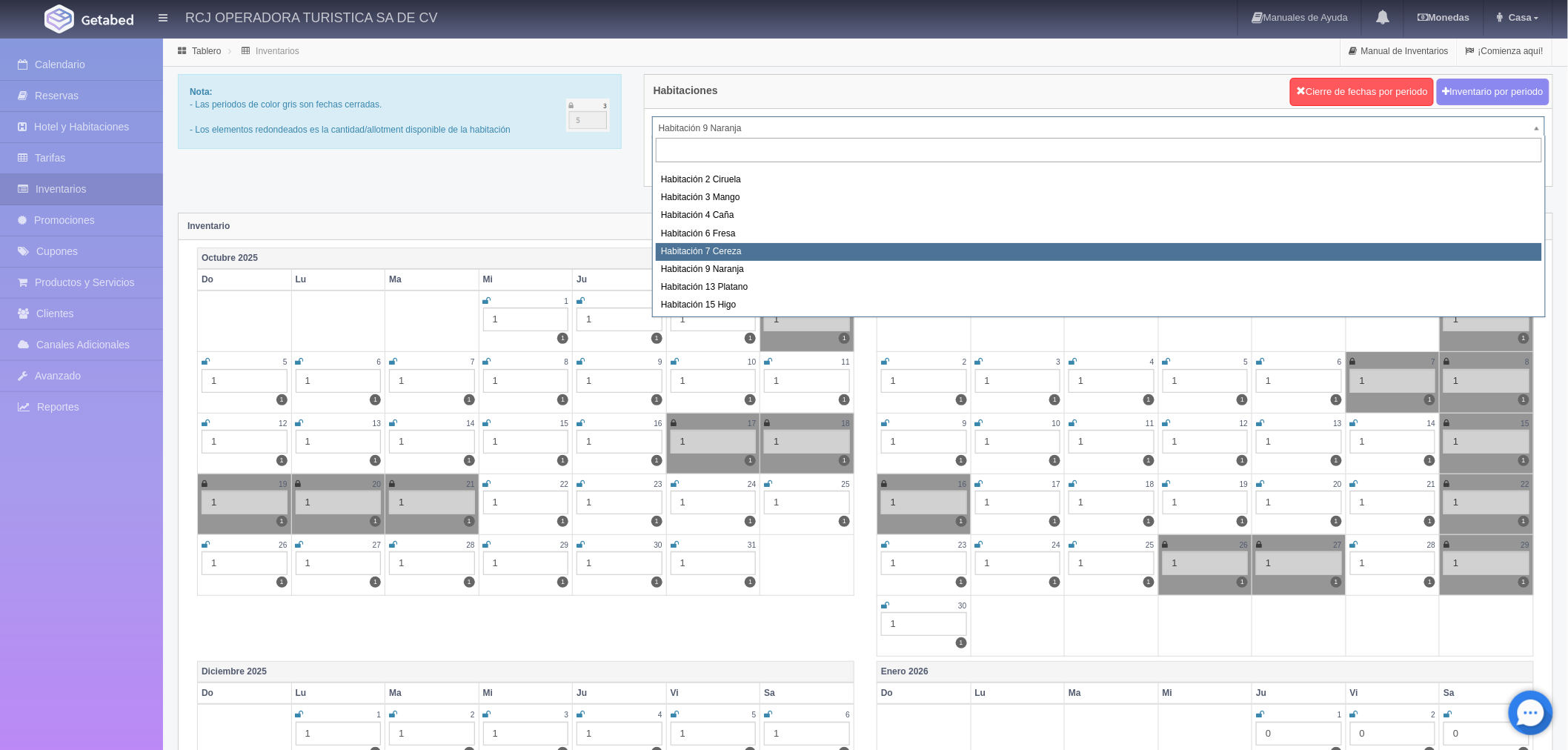
select select "1611"
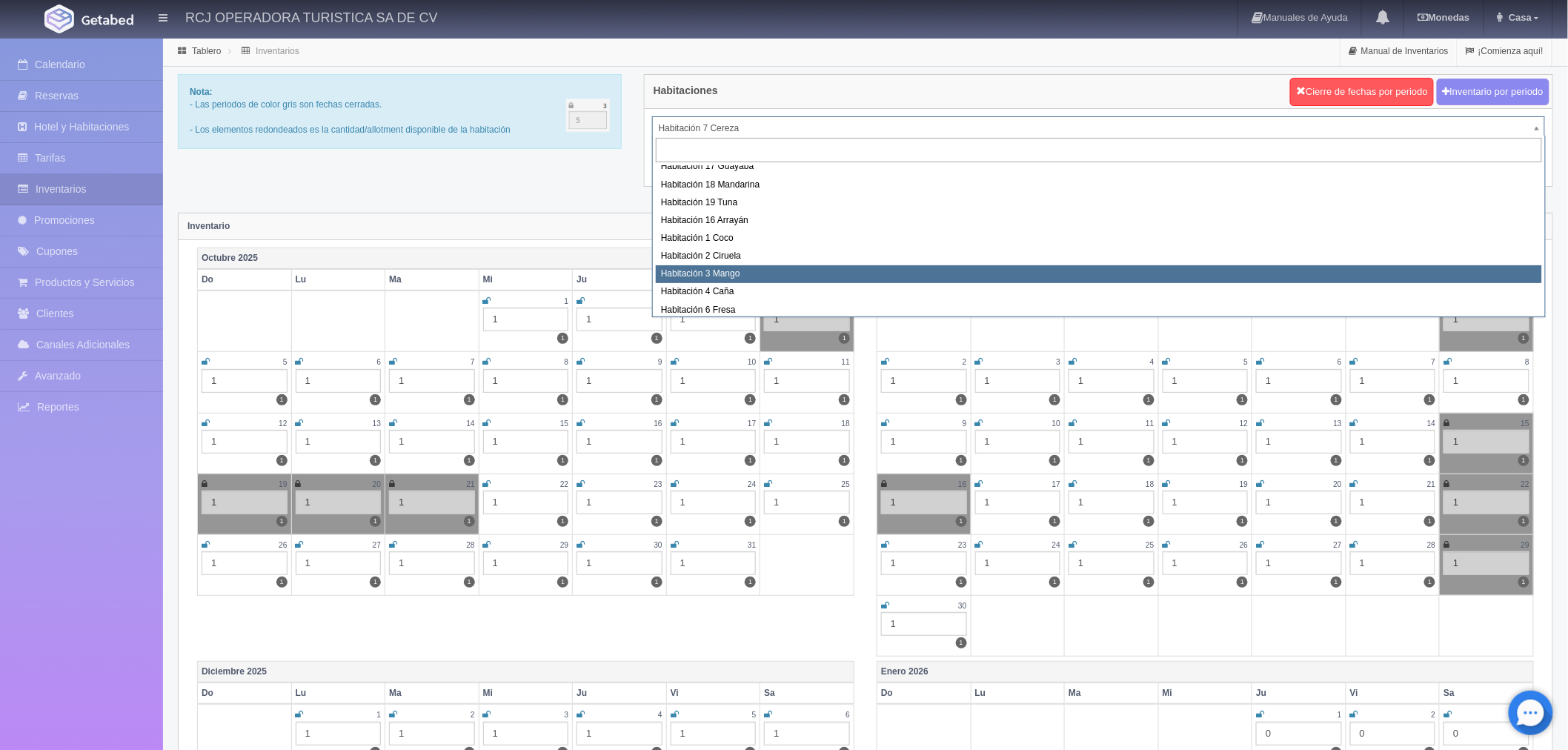
scroll to position [190, 0]
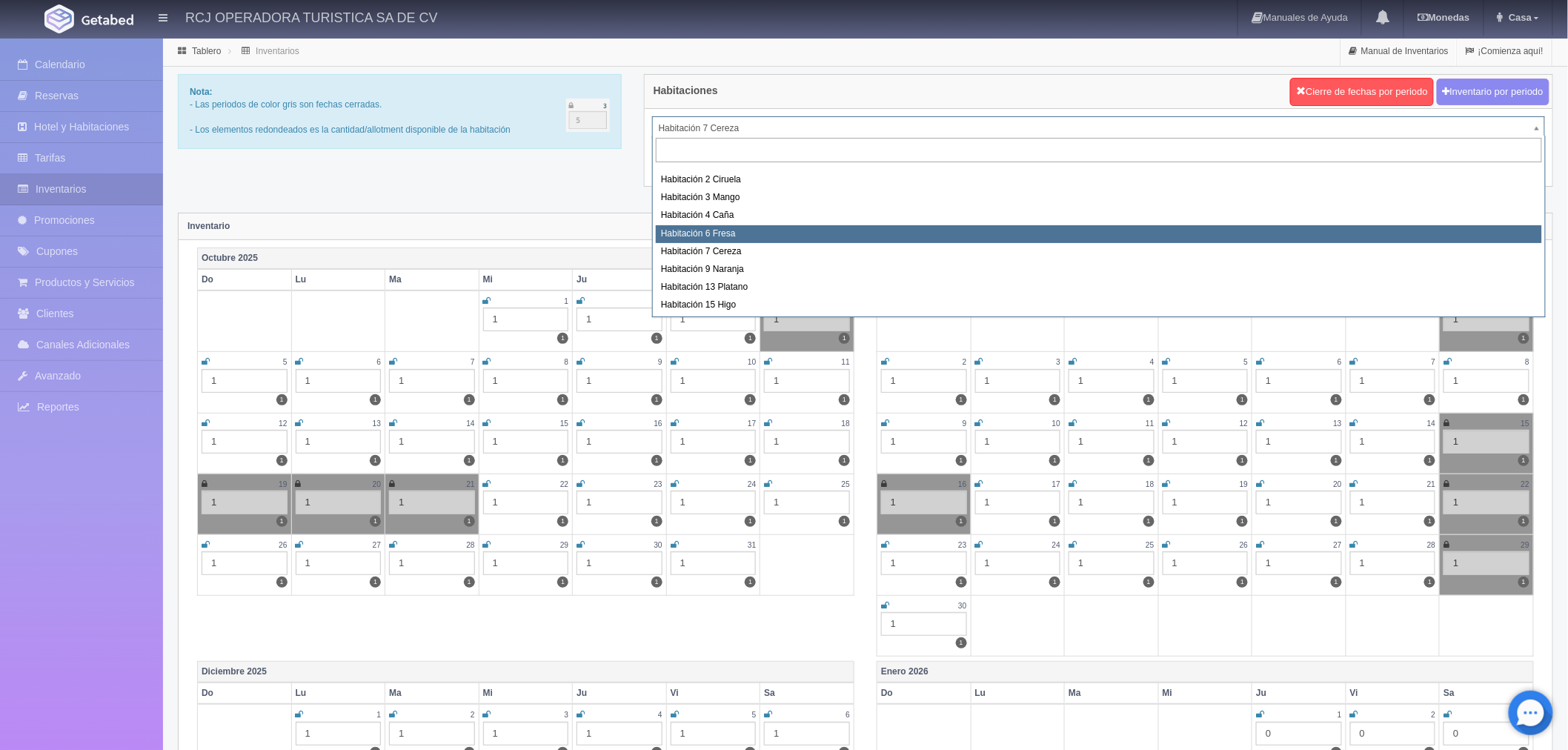
select select "1610"
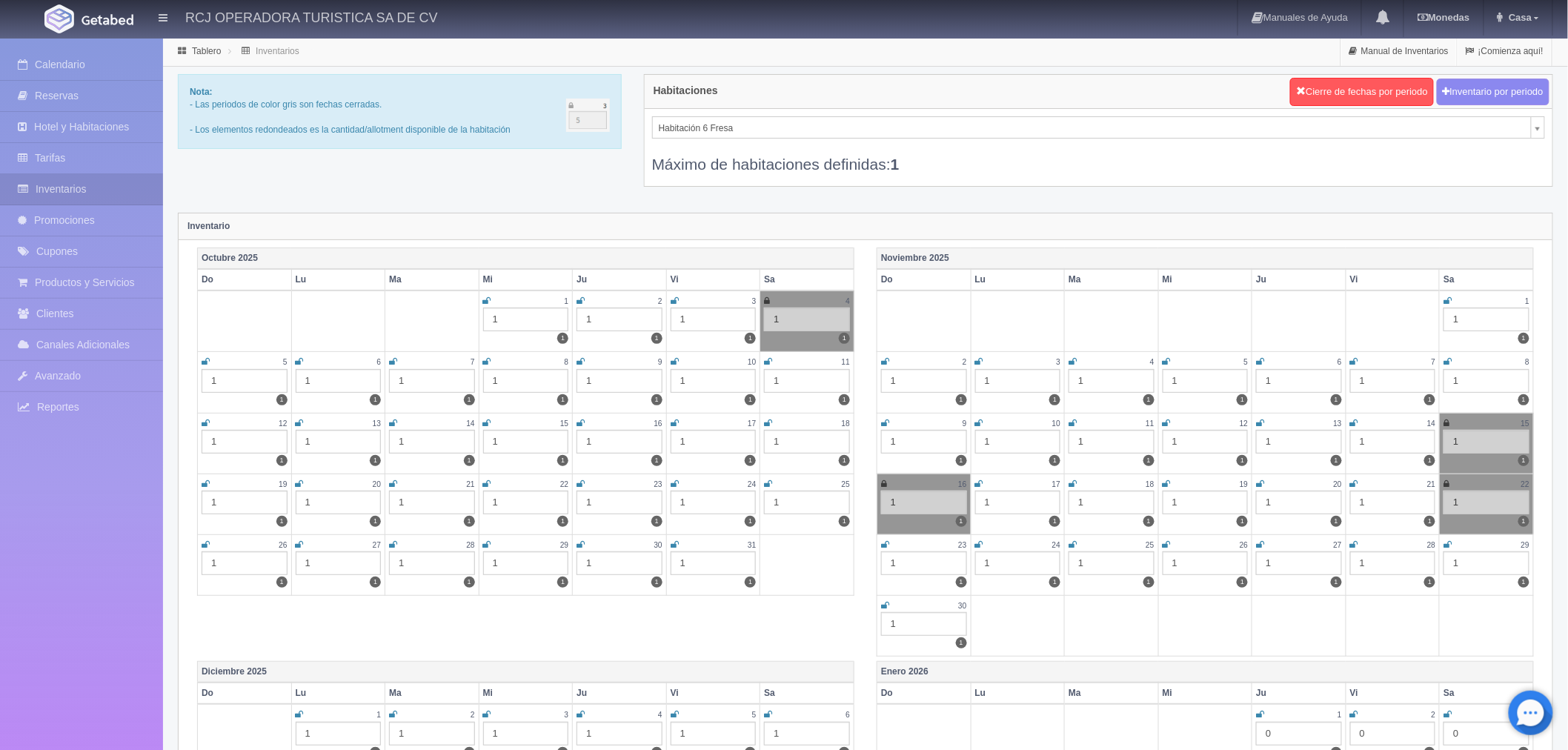
click at [1445, 541] on icon at bounding box center [1447, 545] width 8 height 9
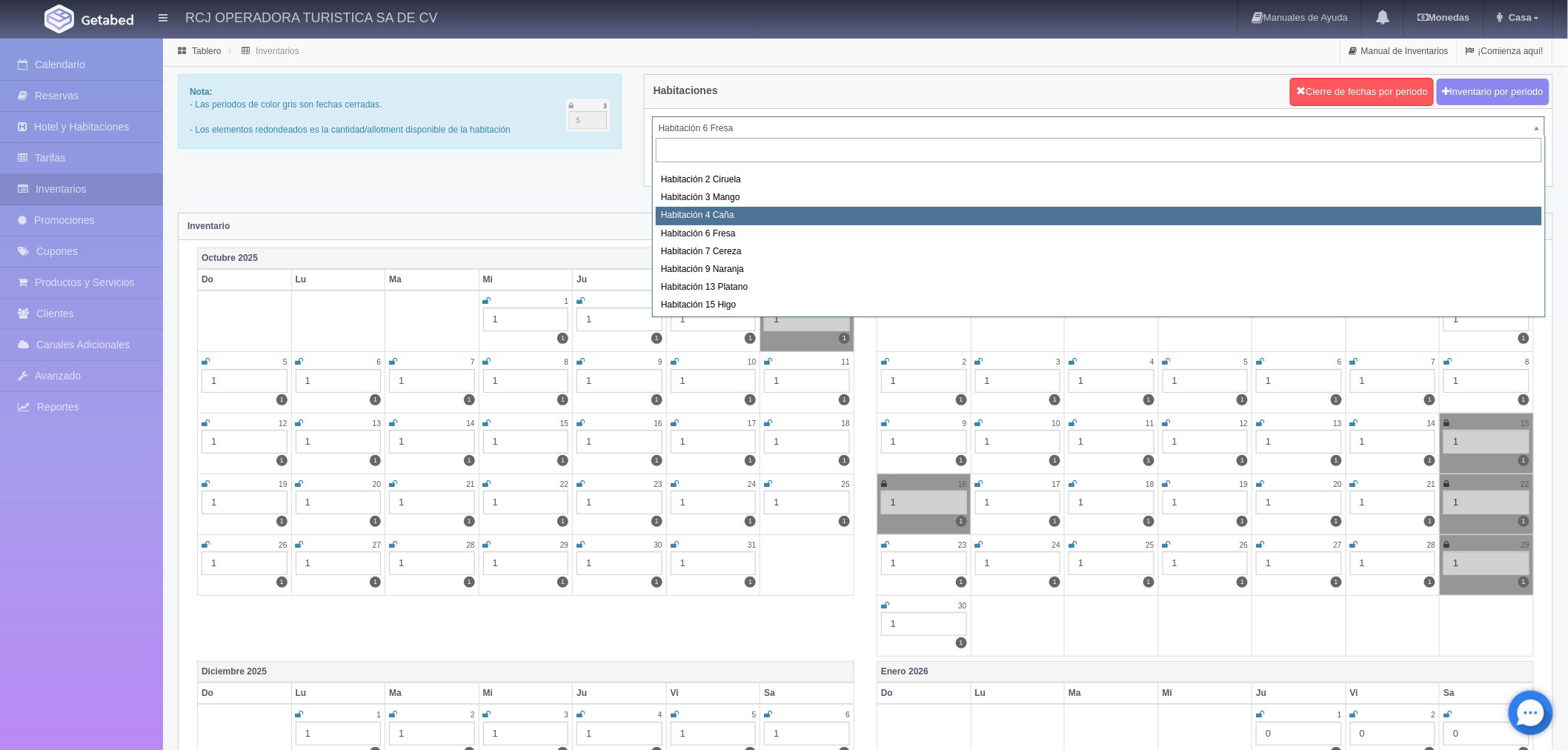
select select "1609"
